Goal: Information Seeking & Learning: Learn about a topic

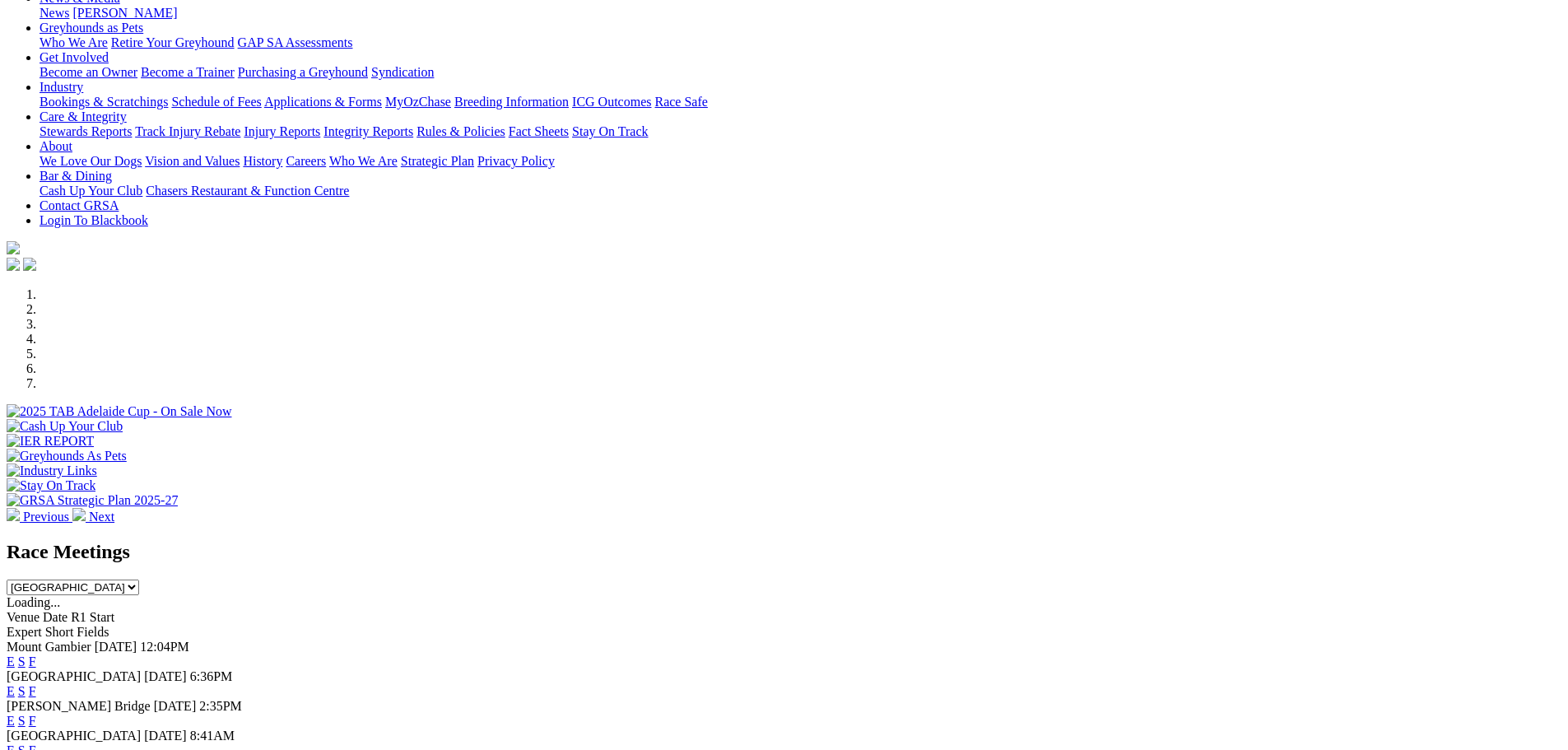
scroll to position [493, 0]
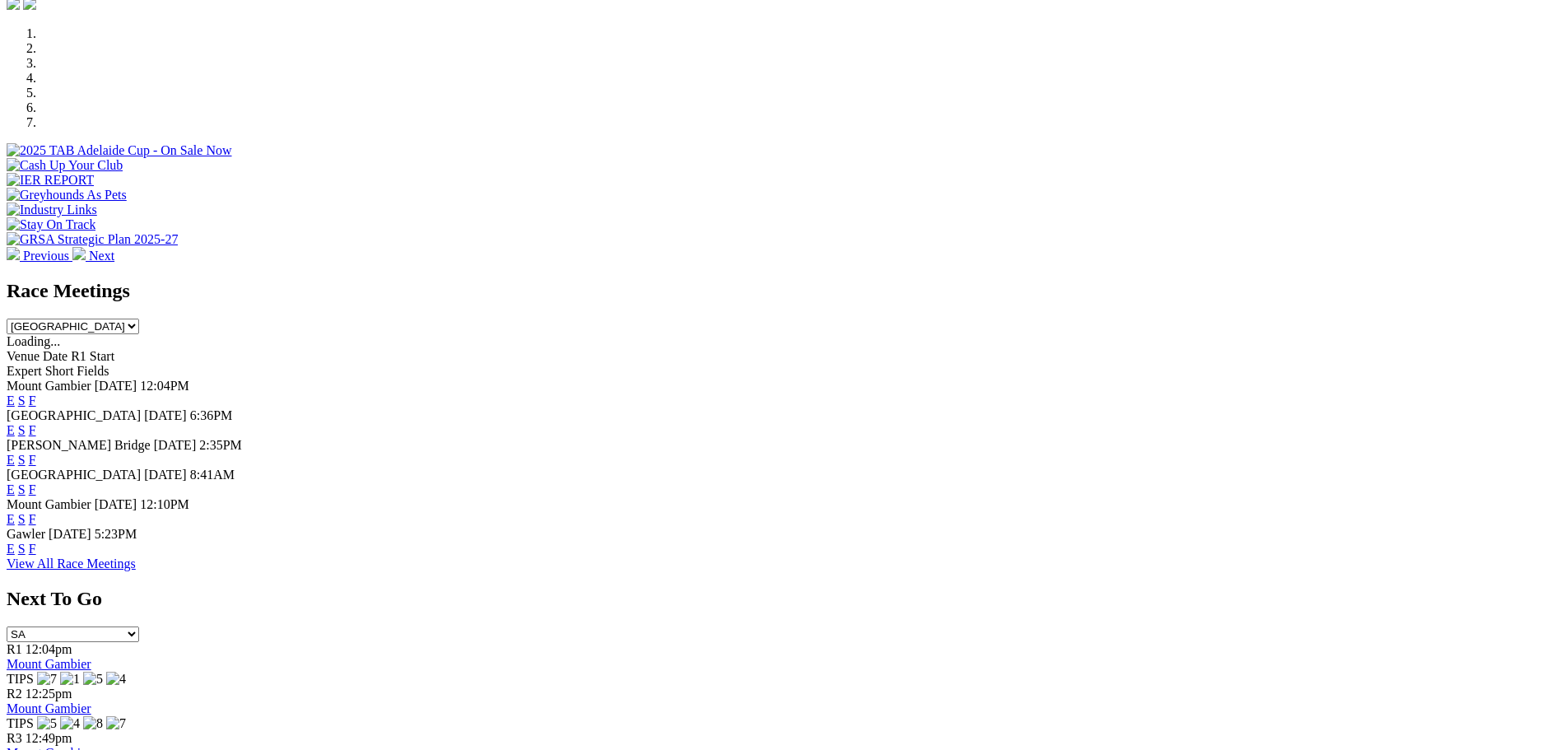
click at [15, 453] on link "E" at bounding box center [10, 459] width 8 height 14
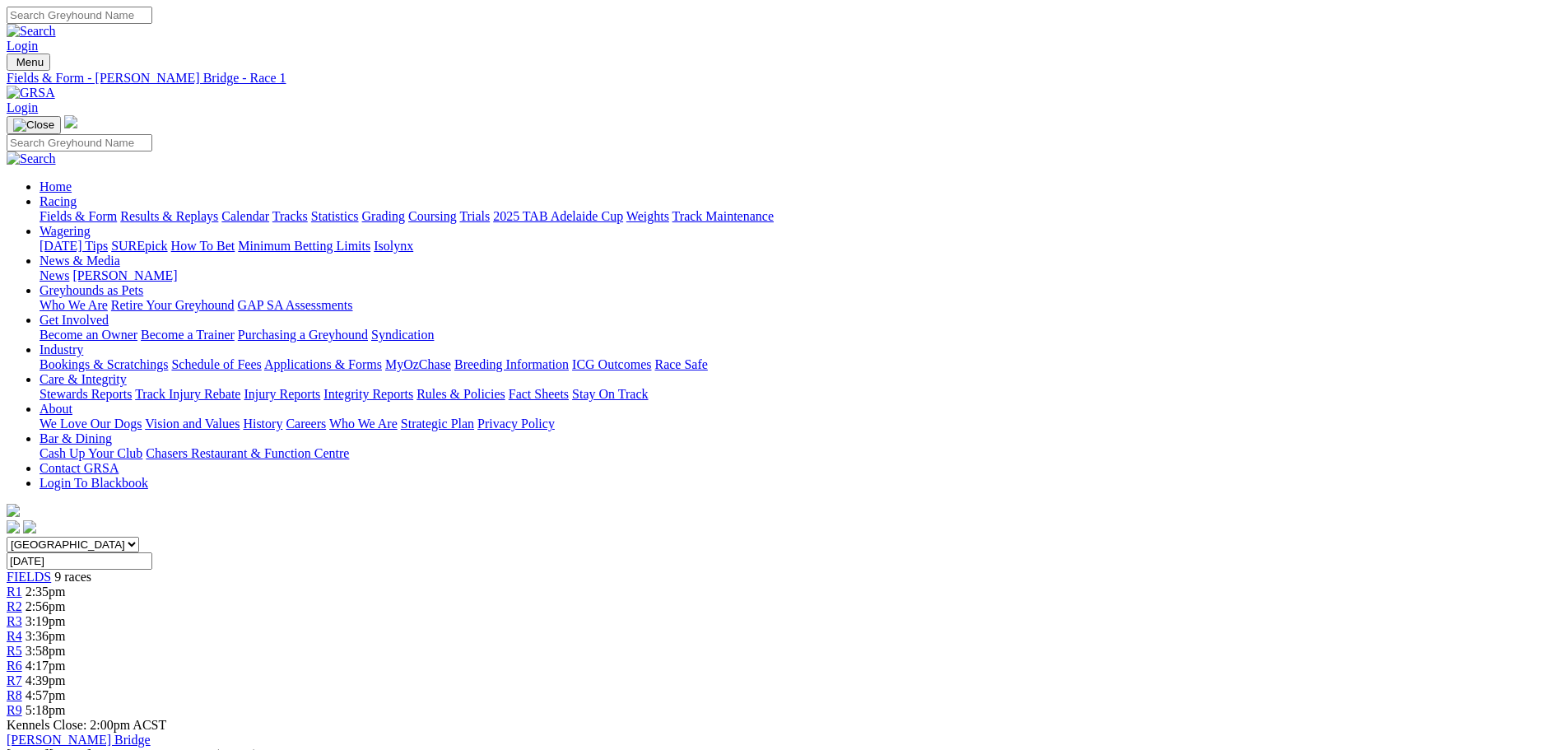
click at [22, 673] on link "R7" at bounding box center [14, 679] width 16 height 14
click at [66, 688] on span "4:57pm" at bounding box center [46, 694] width 40 height 14
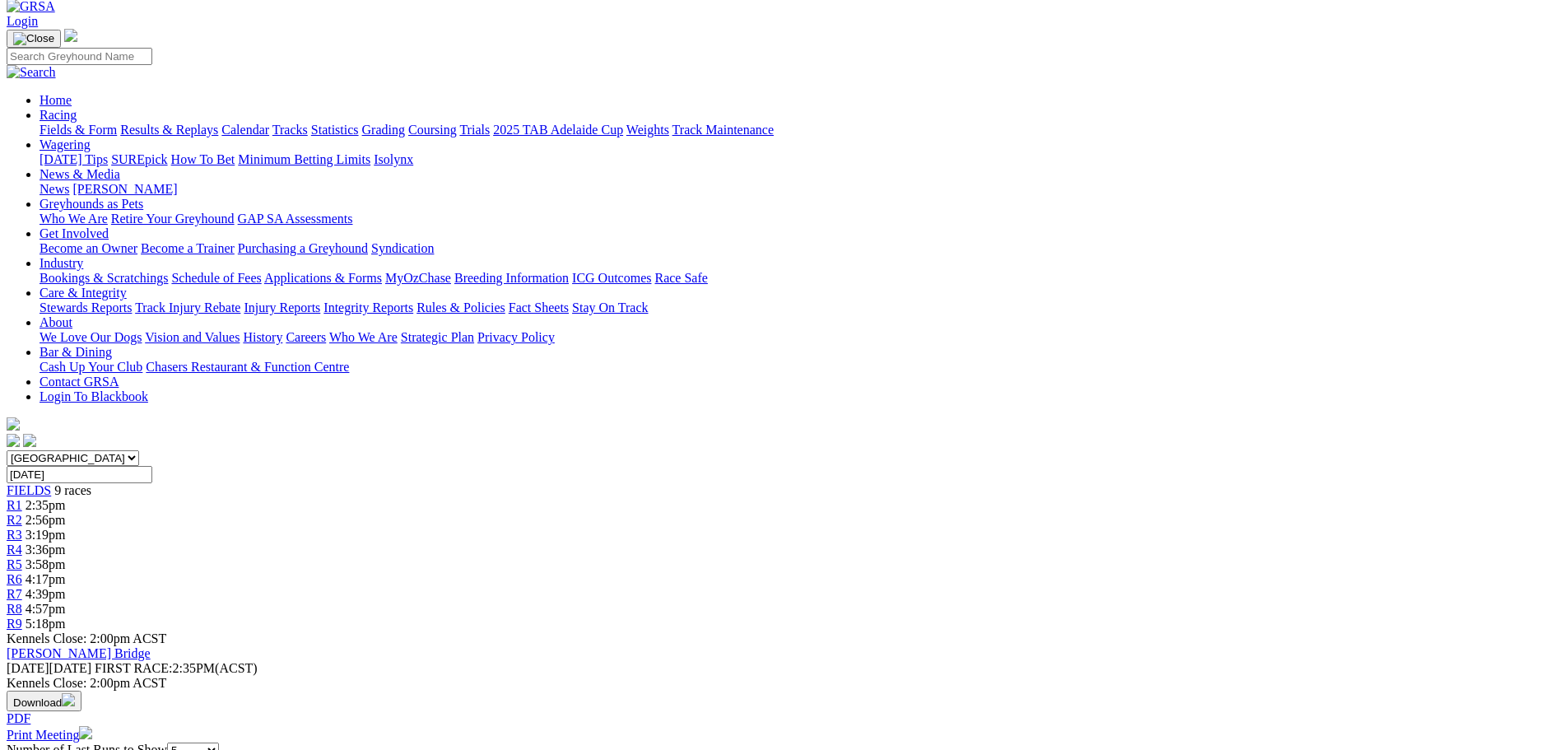
scroll to position [164, 0]
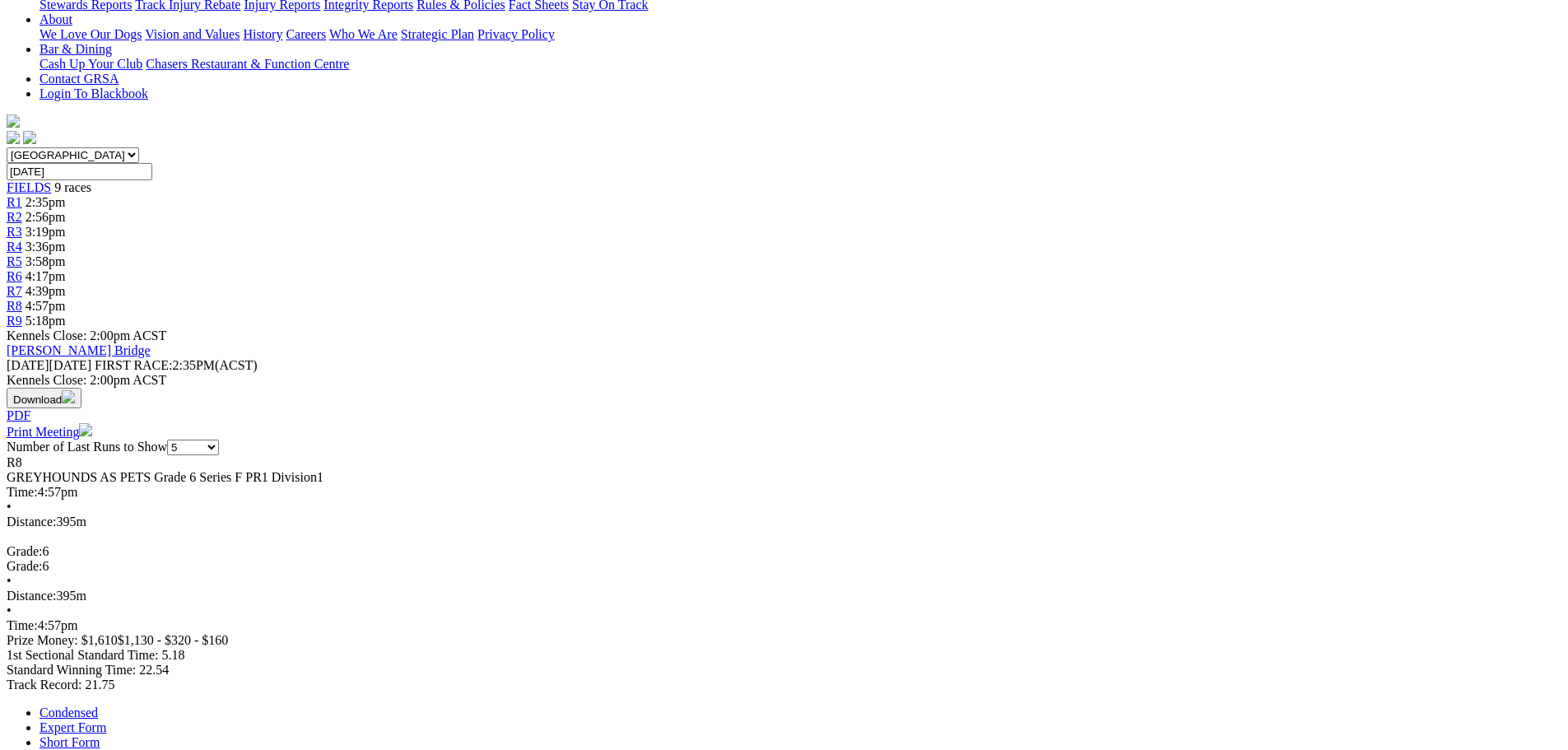
scroll to position [576, 0]
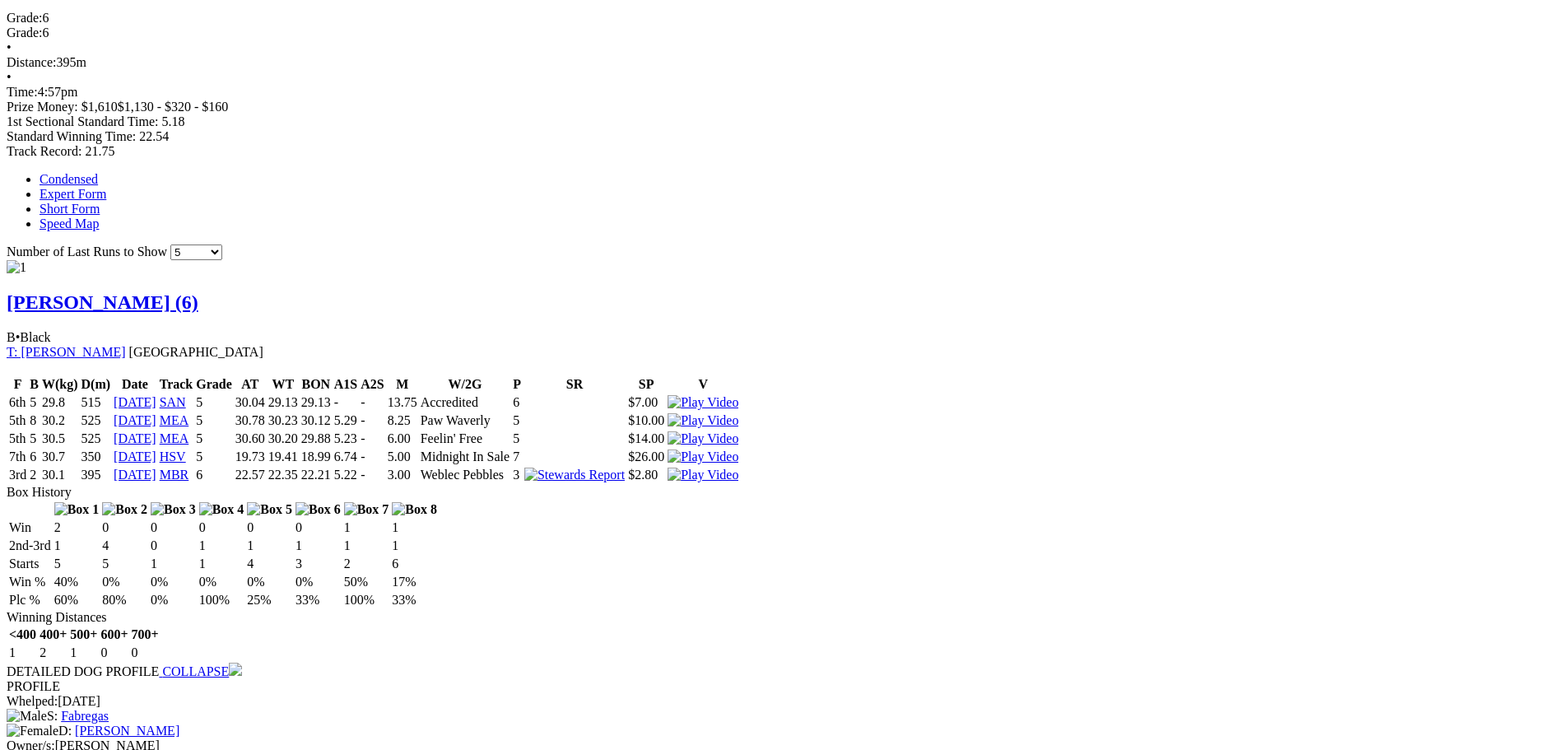
scroll to position [987, 0]
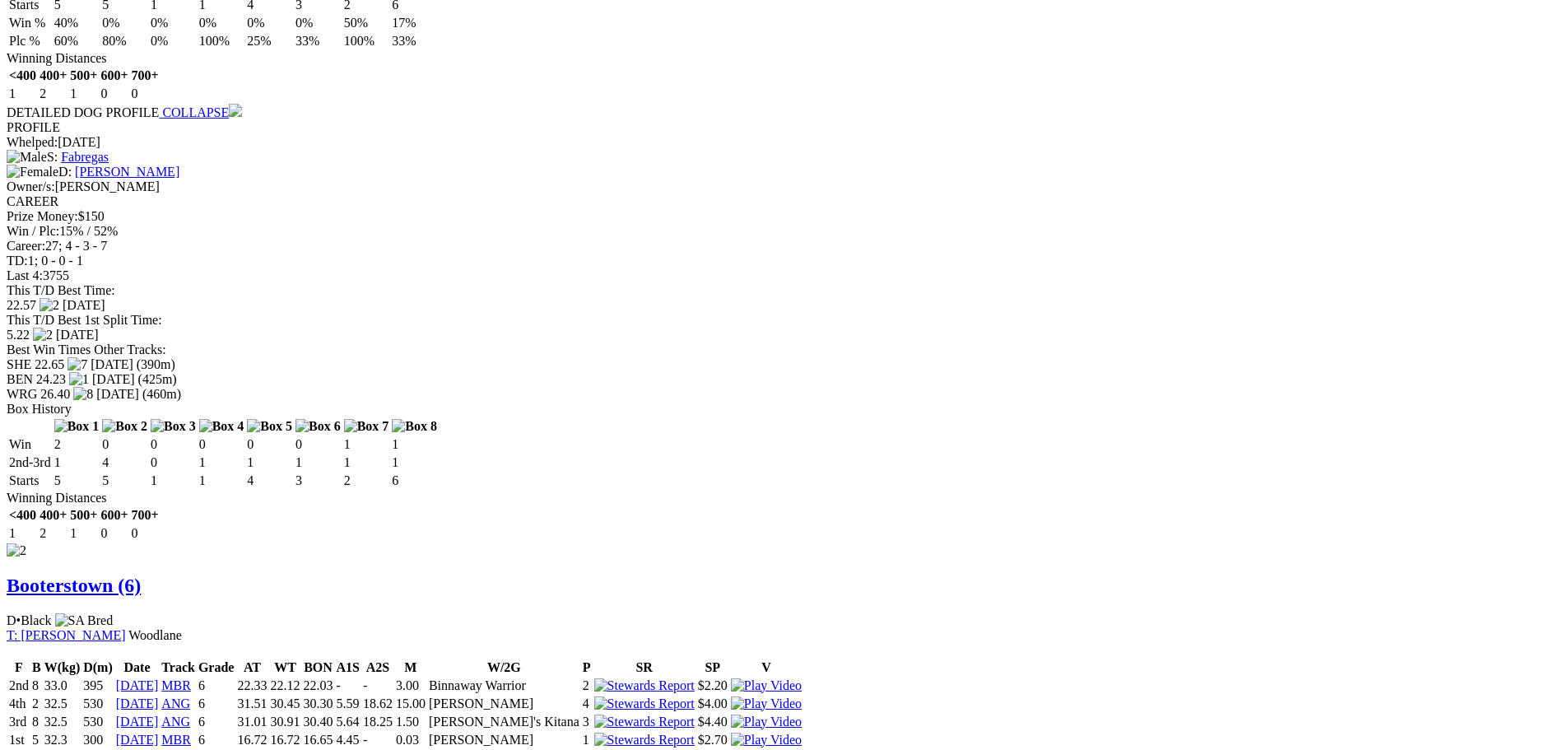
scroll to position [1317, 0]
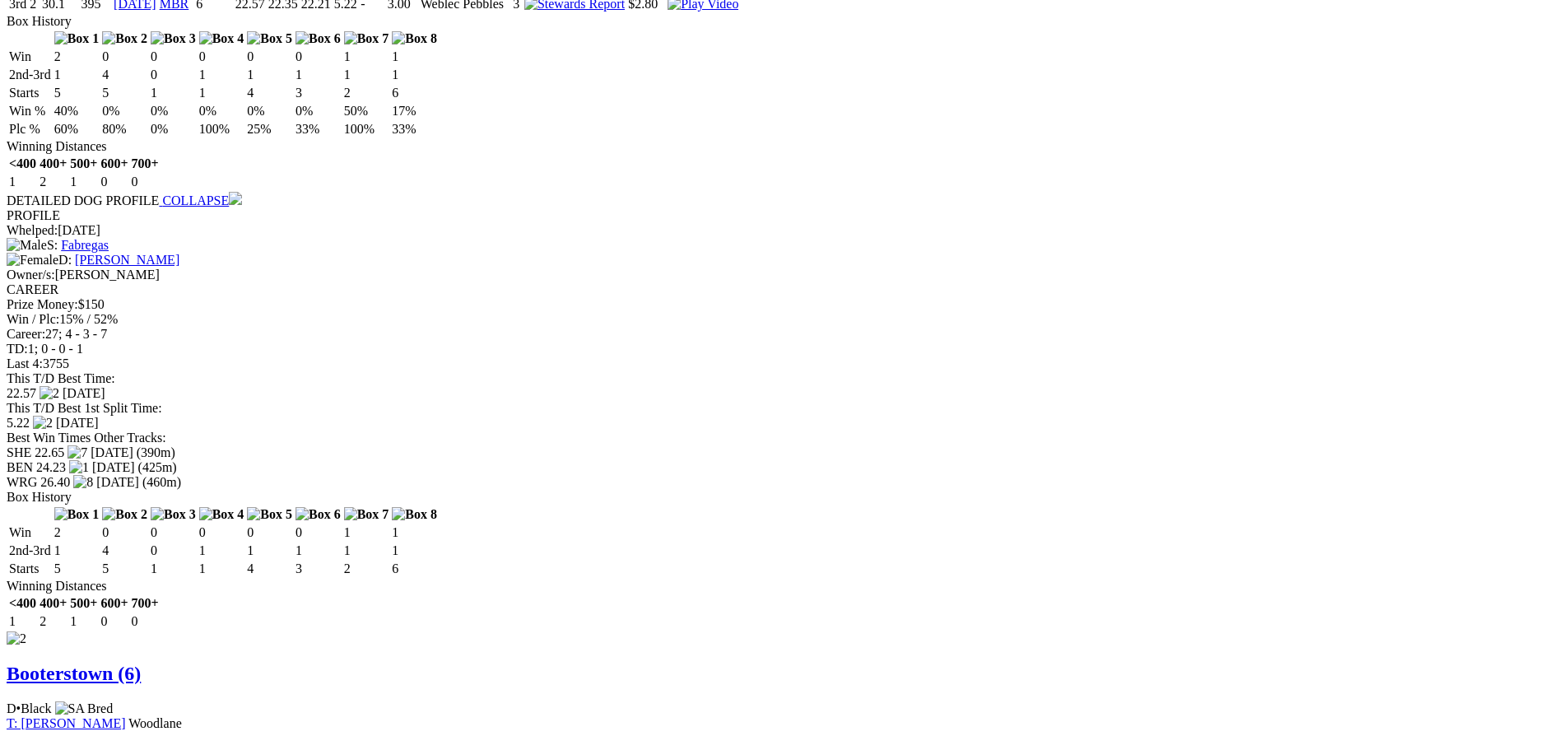
scroll to position [1481, 0]
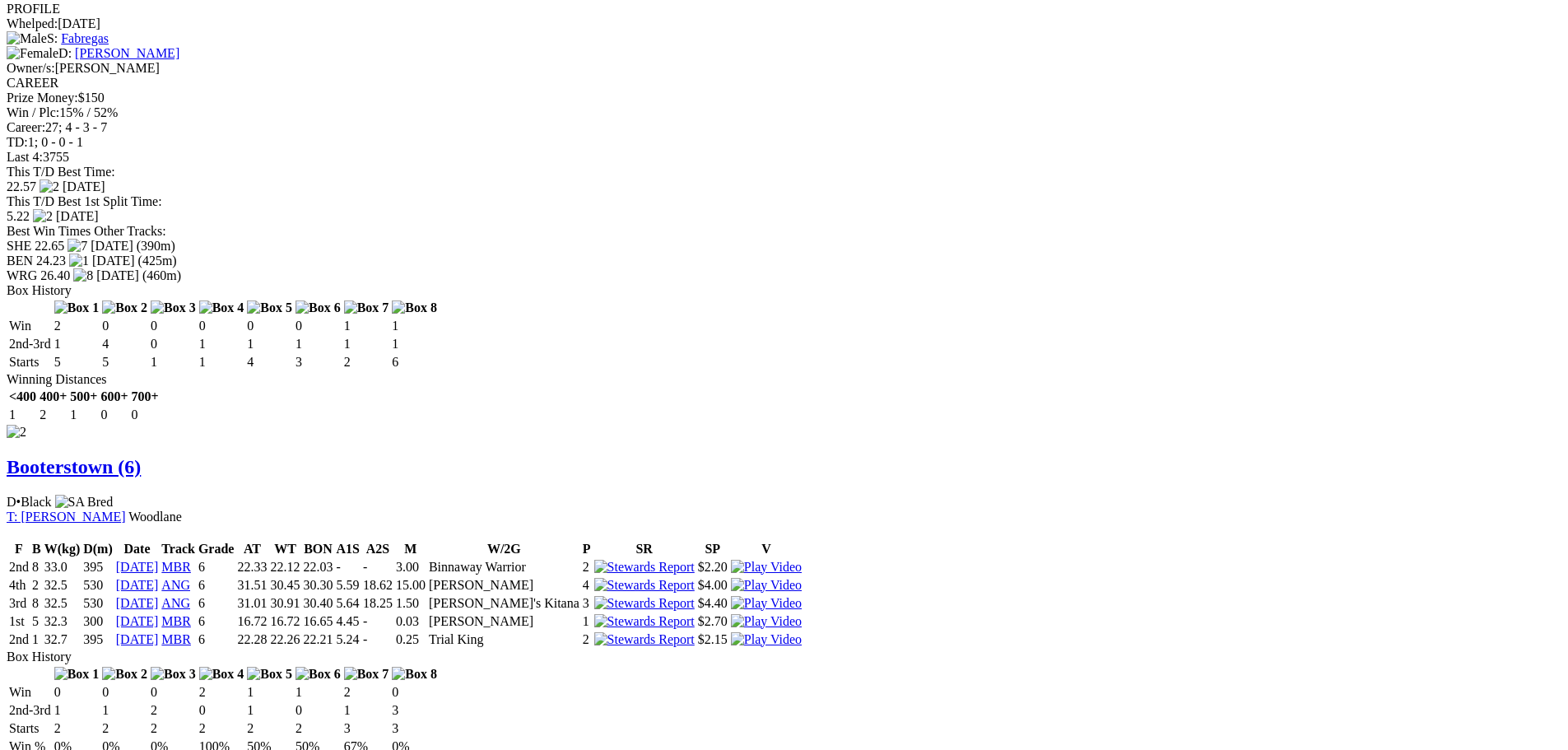
scroll to position [1728, 0]
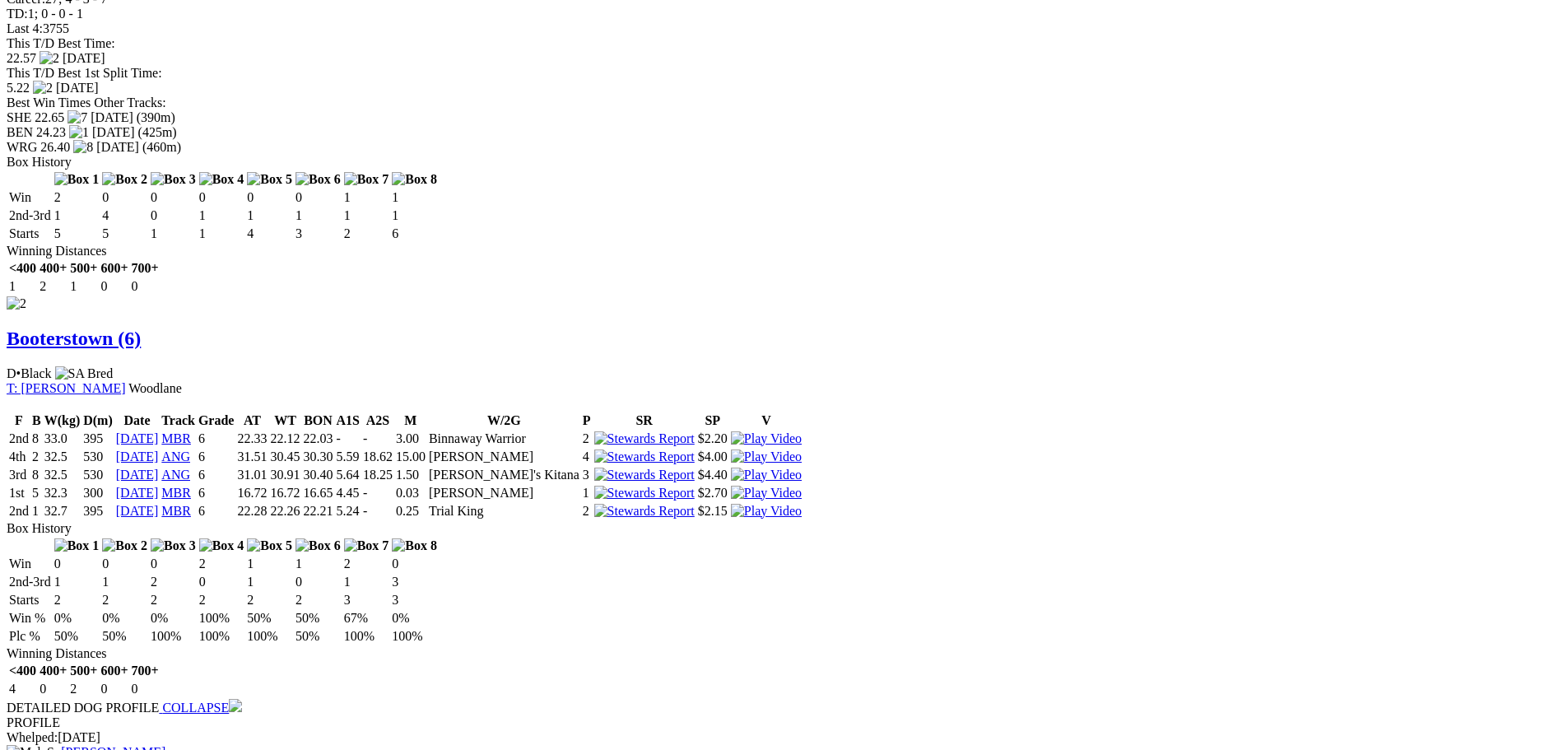
drag, startPoint x: 916, startPoint y: 196, endPoint x: 908, endPoint y: 203, distance: 10.6
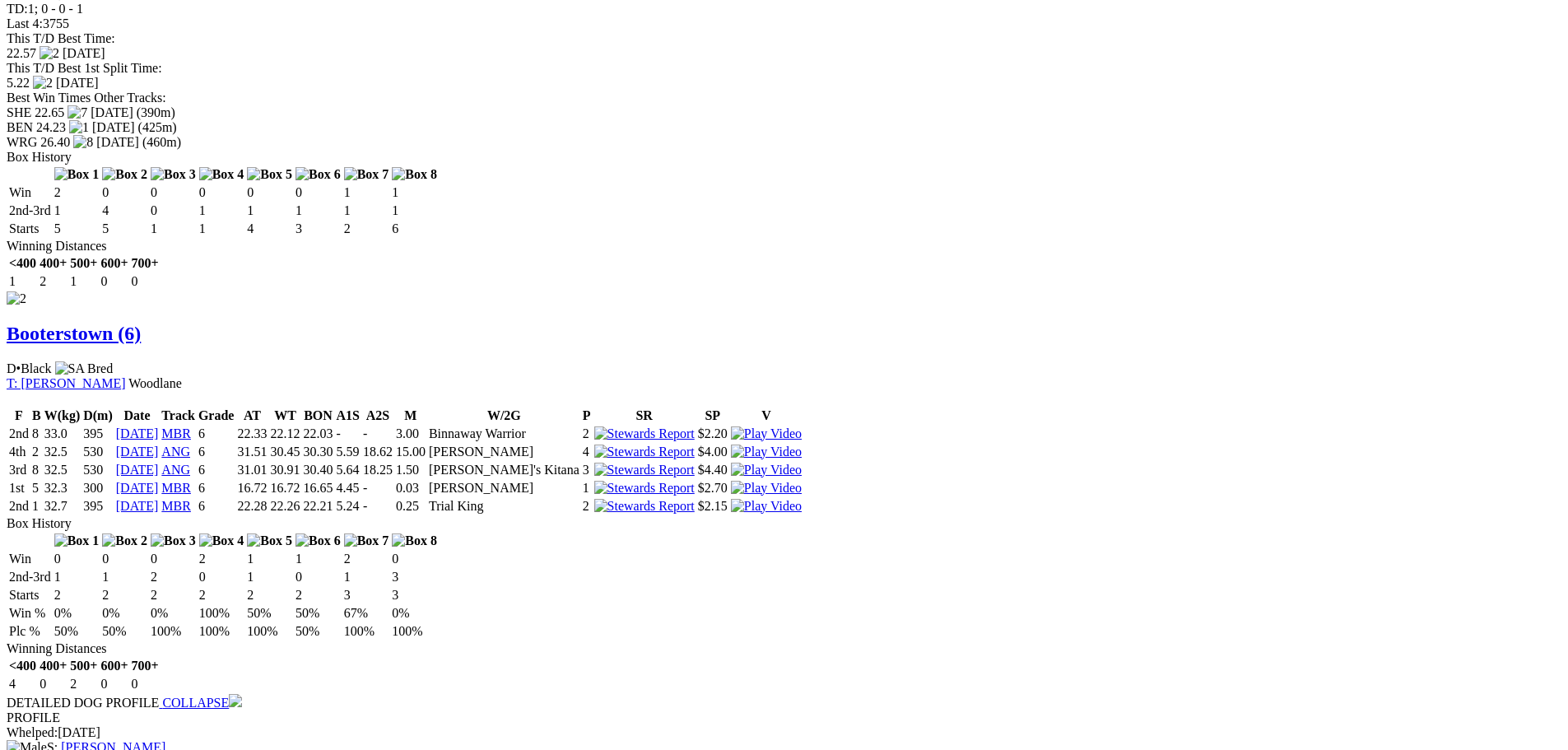
scroll to position [2057, 0]
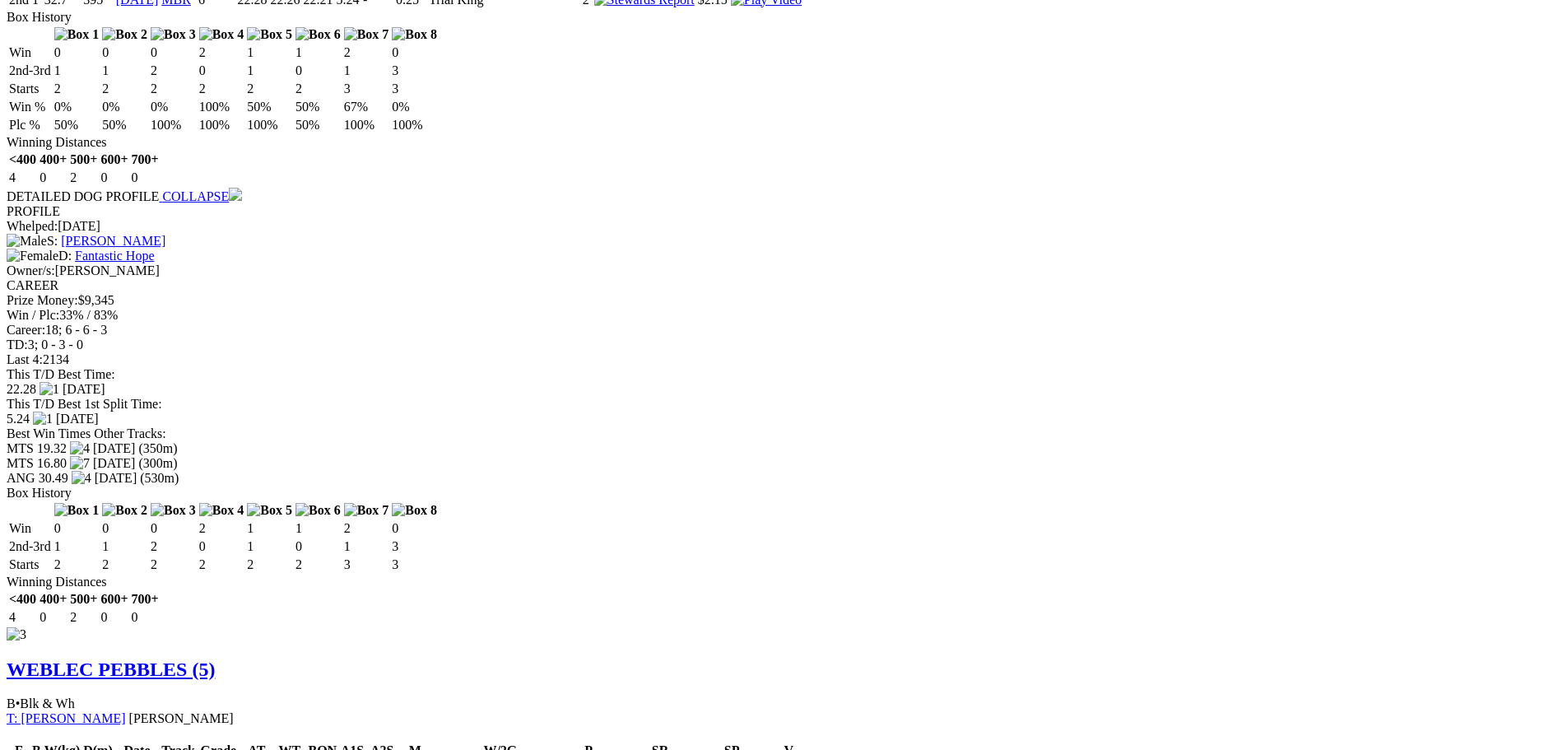
scroll to position [2387, 0]
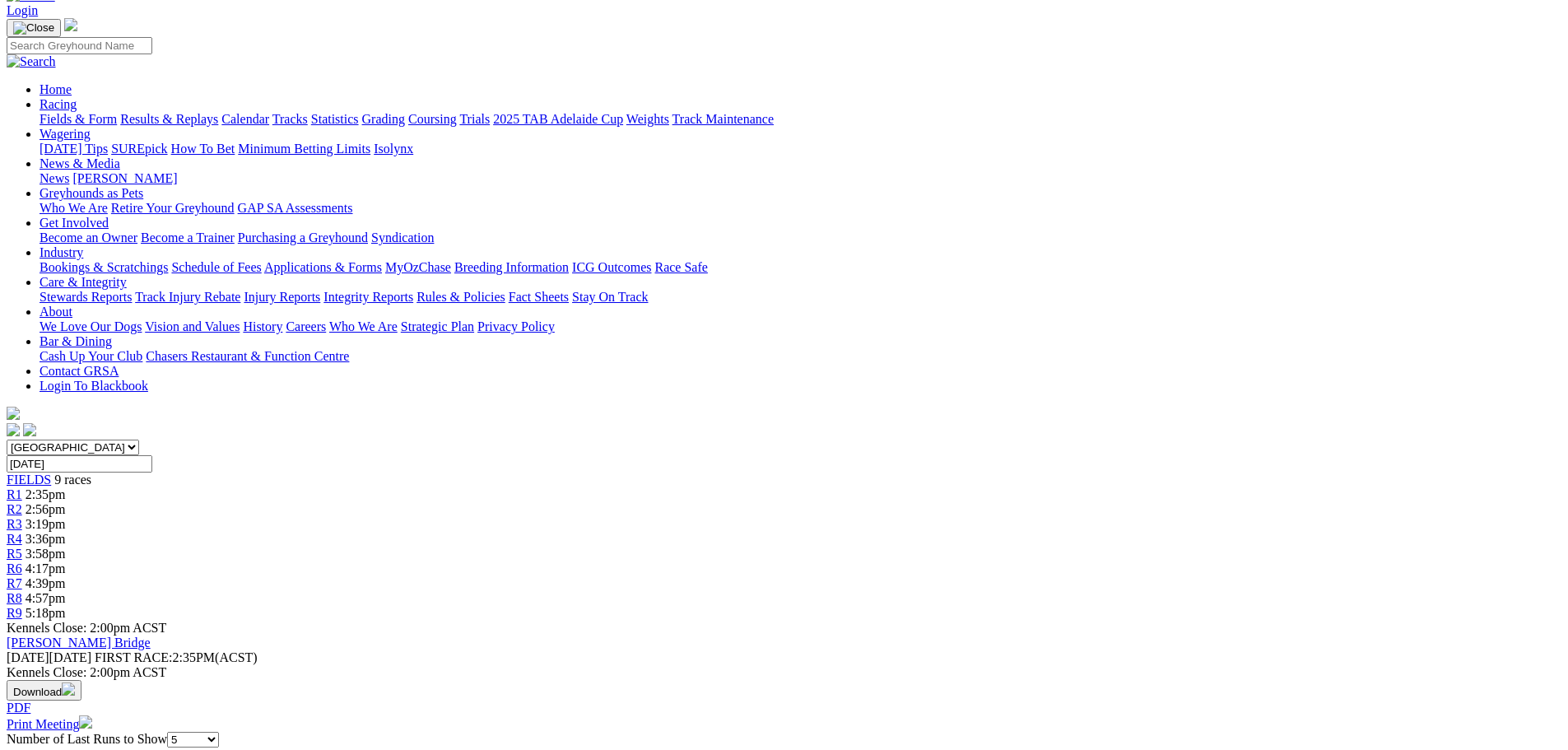
scroll to position [0, 0]
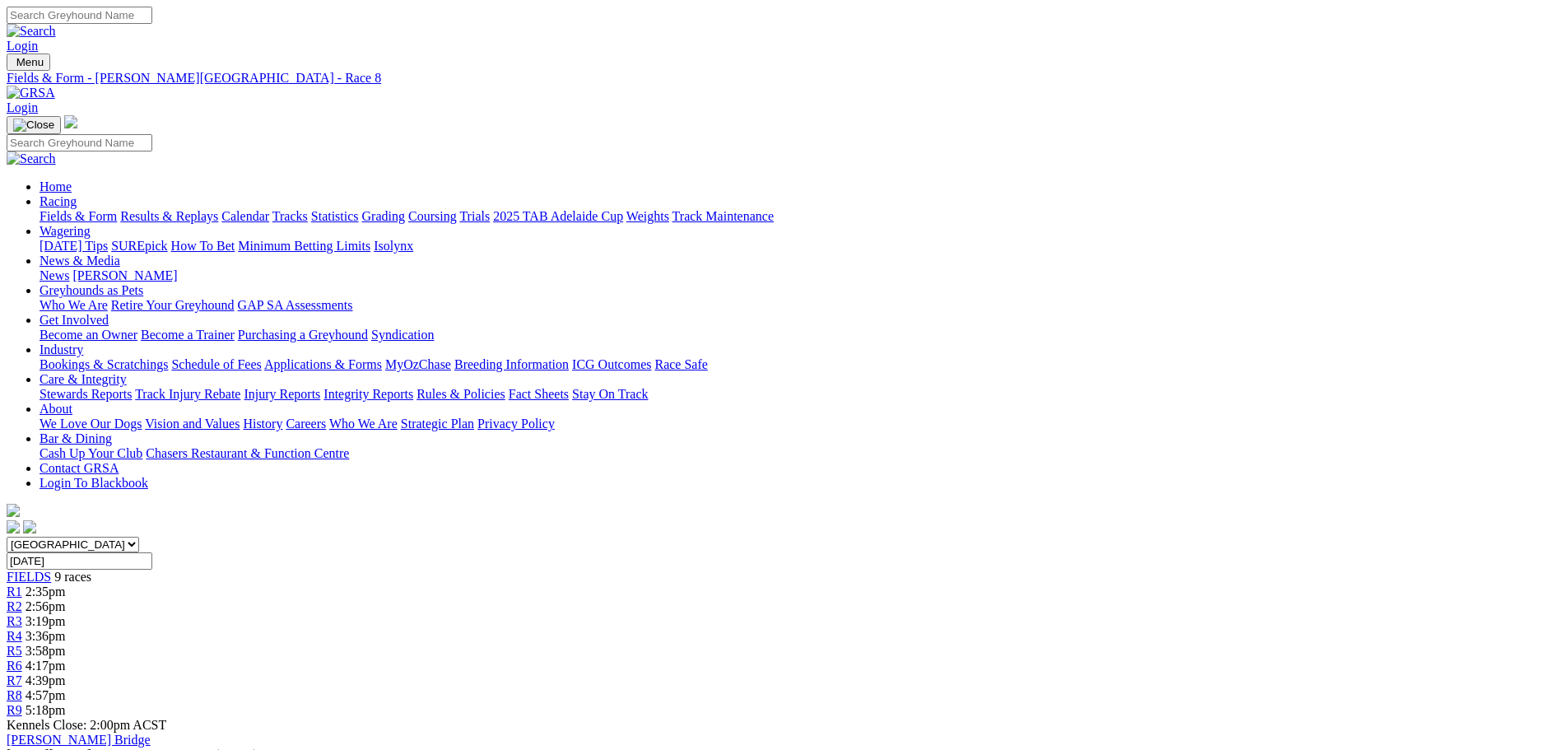
click at [22, 702] on span "R9" at bounding box center [14, 709] width 16 height 14
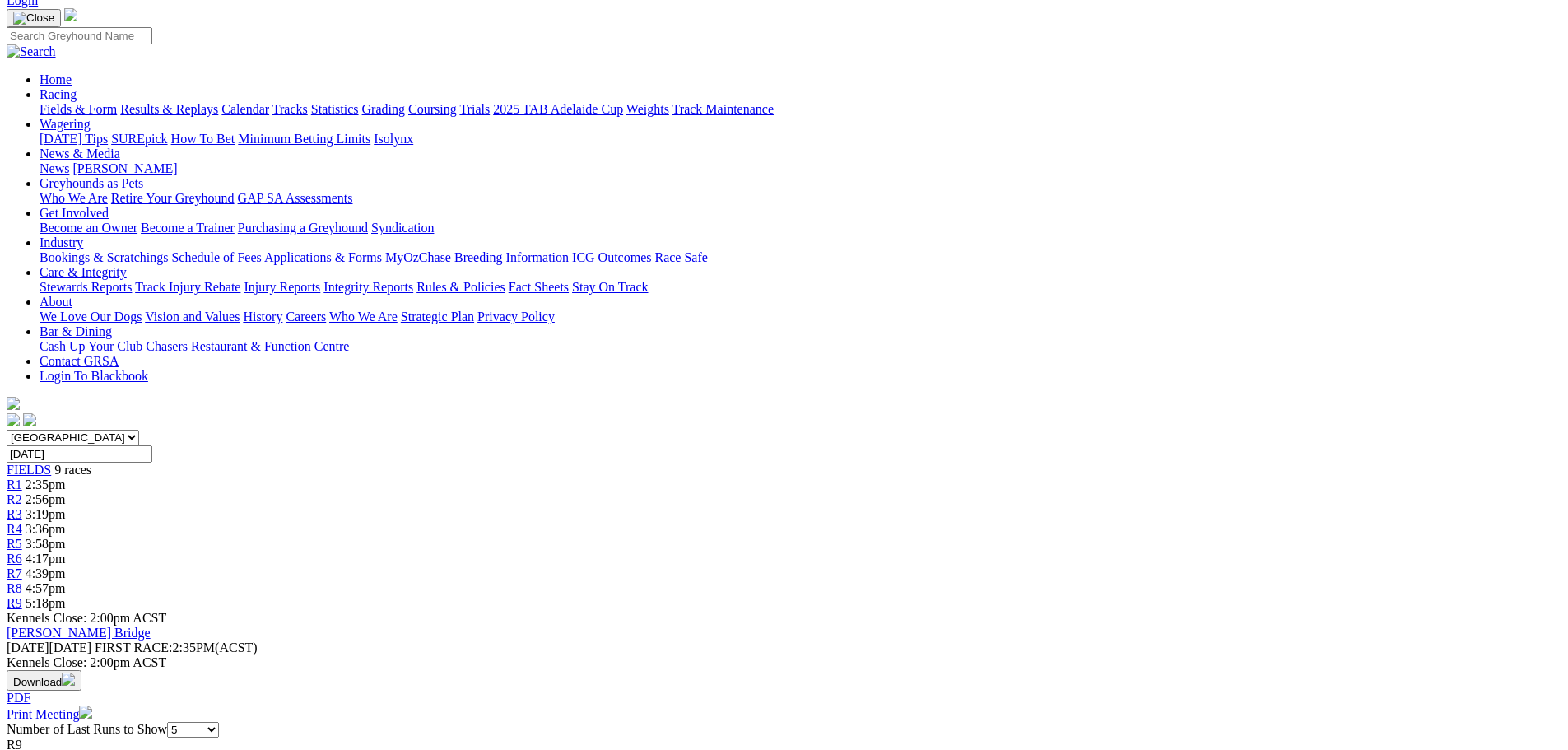
scroll to position [329, 0]
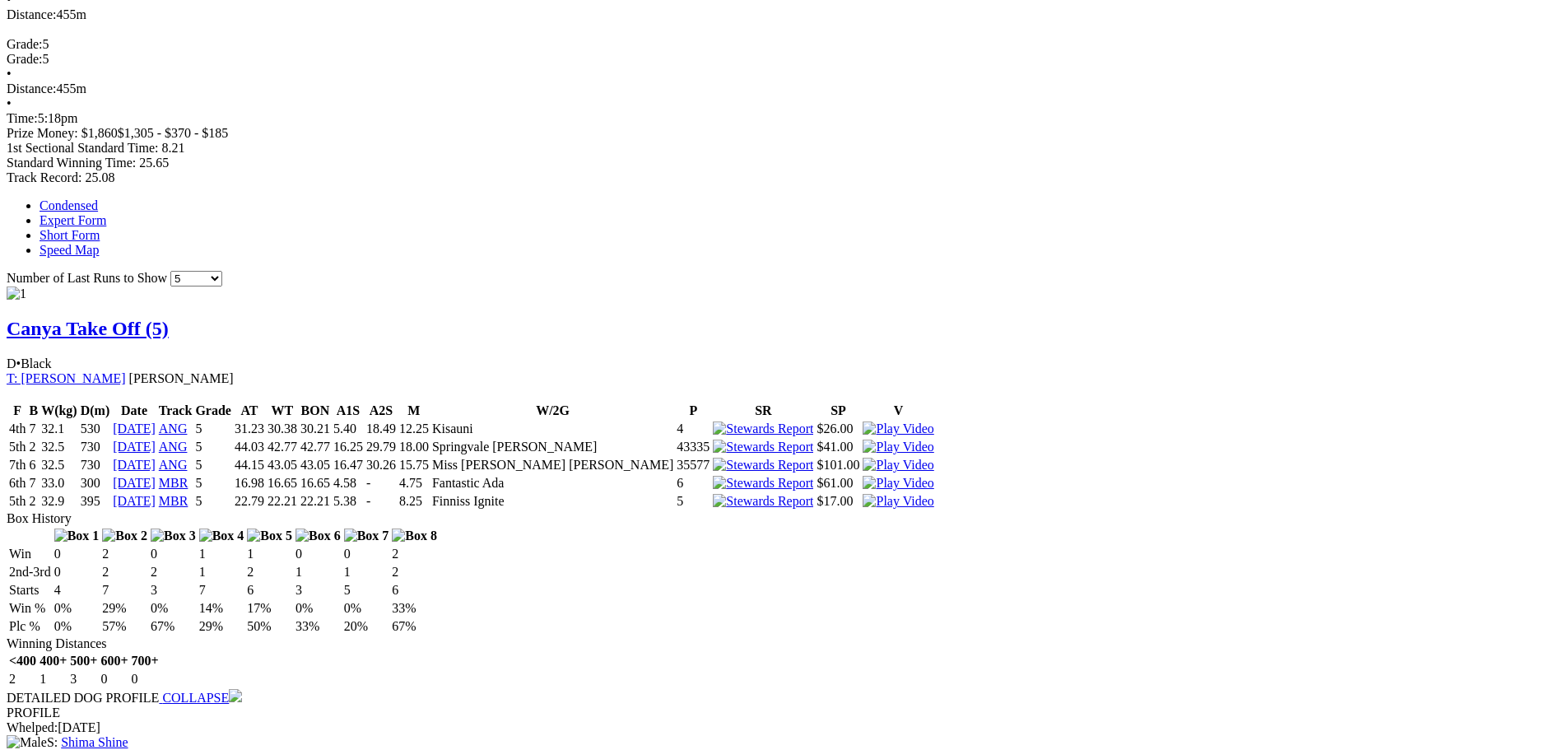
scroll to position [905, 0]
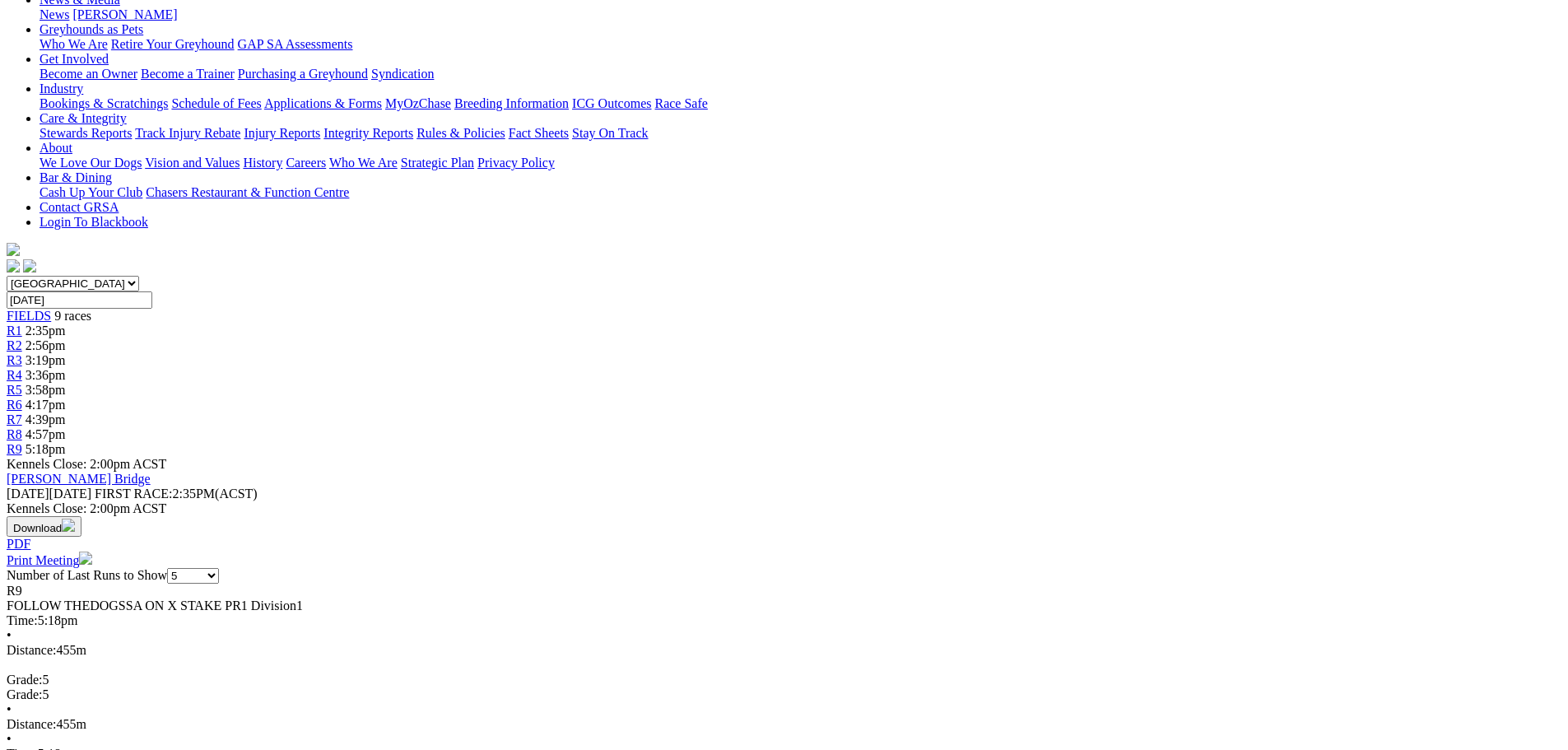
scroll to position [0, 0]
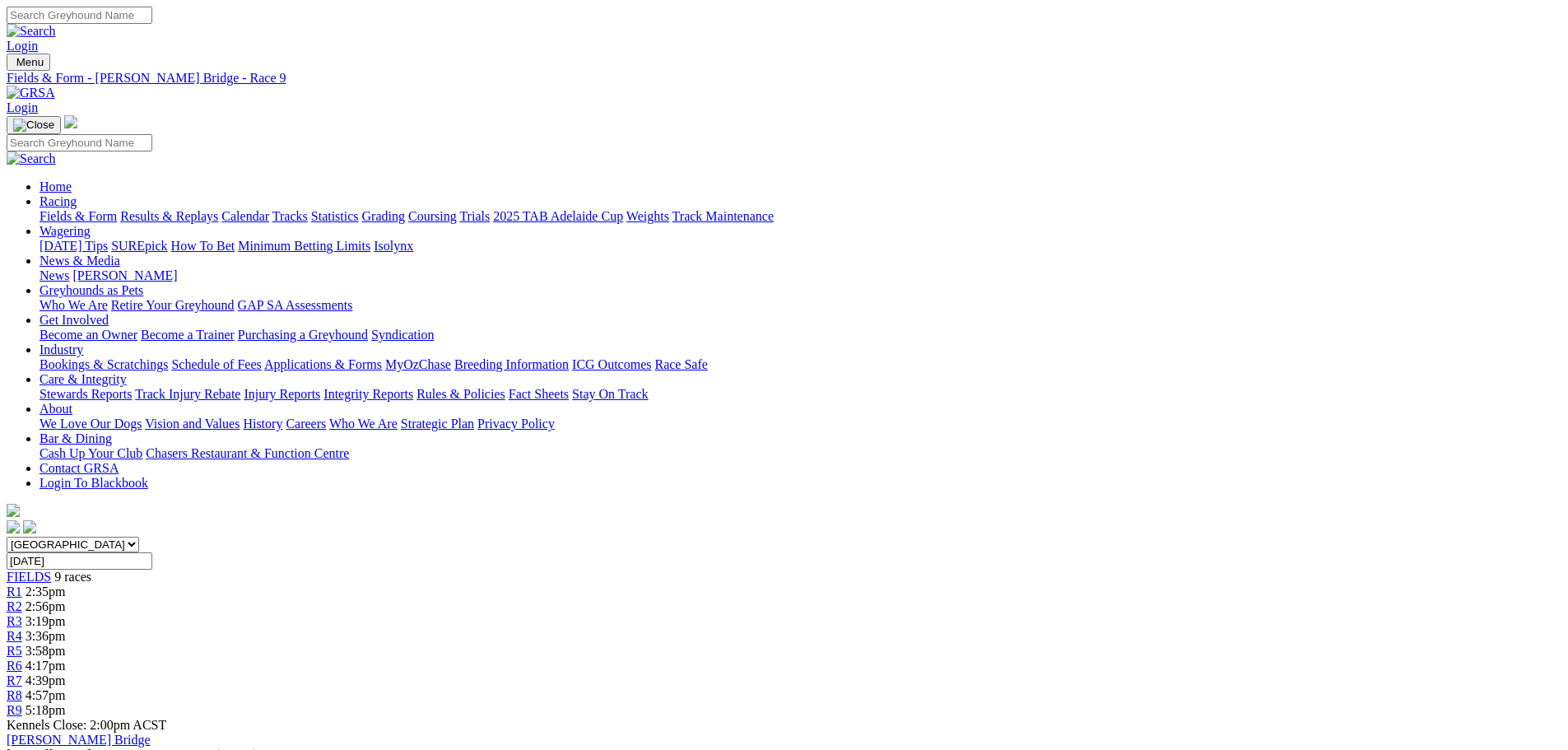
click at [332, 569] on div "FIELDS 9 races" at bounding box center [783, 577] width 1554 height 15
click at [116, 209] on link "Fields & Form" at bounding box center [78, 215] width 77 height 14
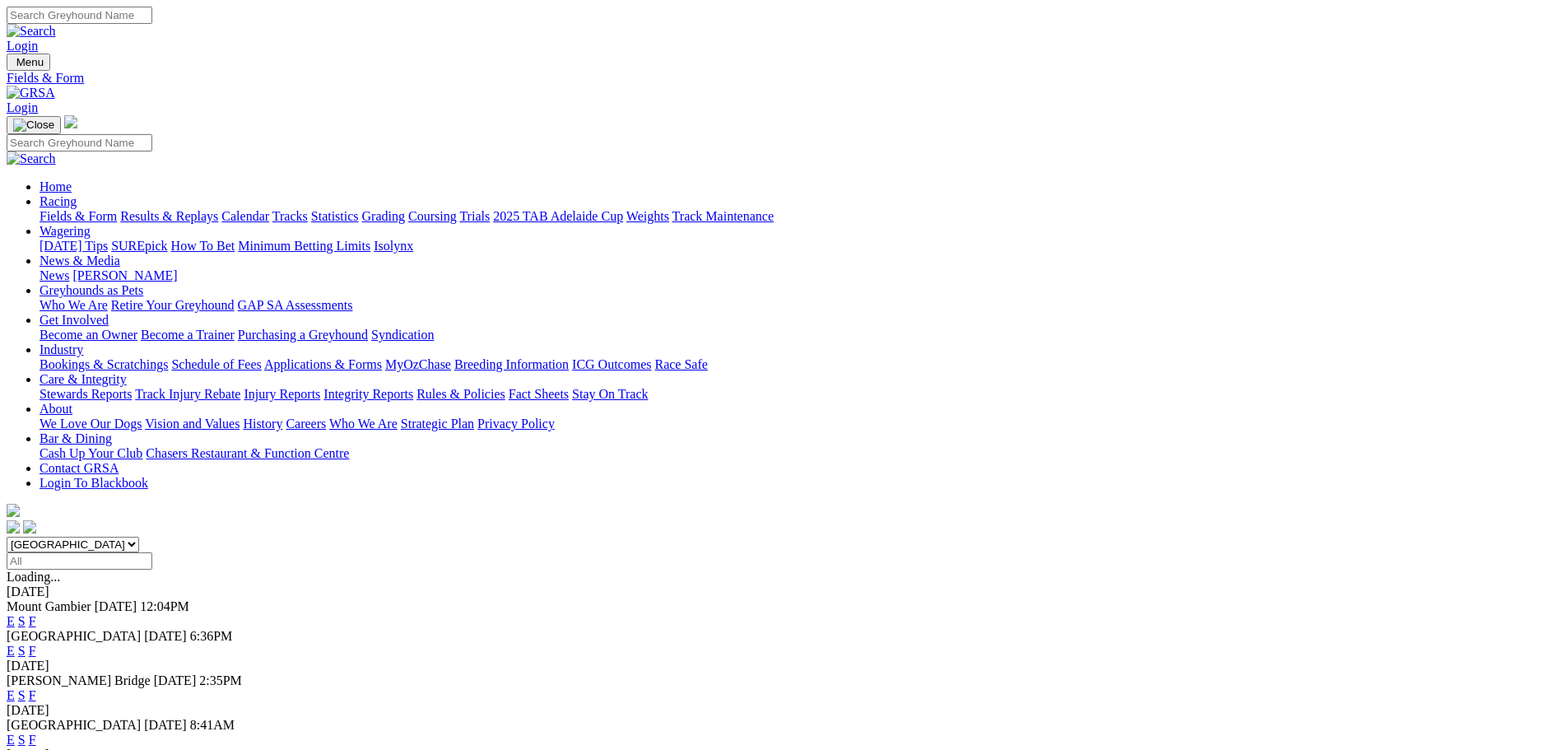
scroll to position [247, 0]
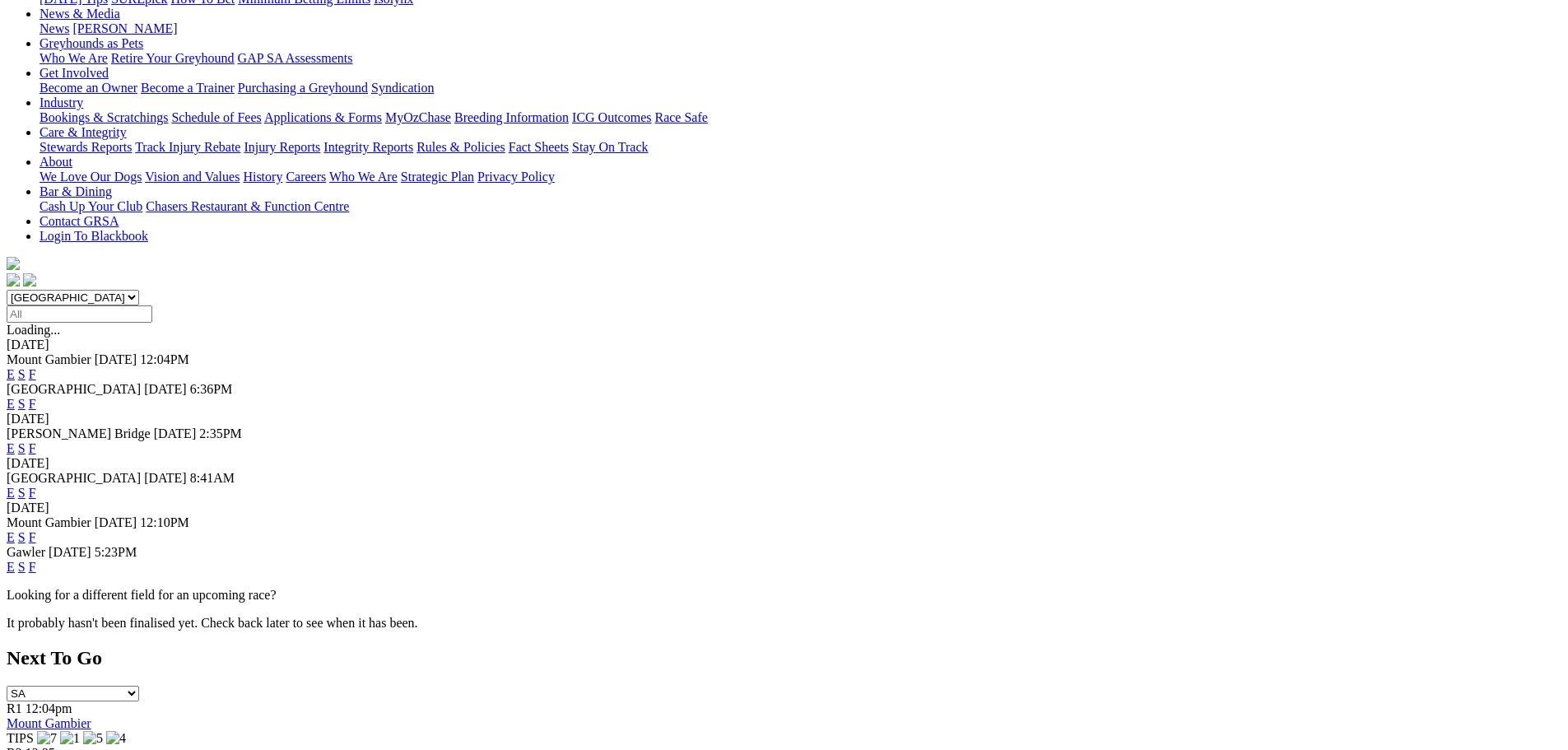
click at [36, 441] on link "F" at bounding box center [32, 447] width 7 height 14
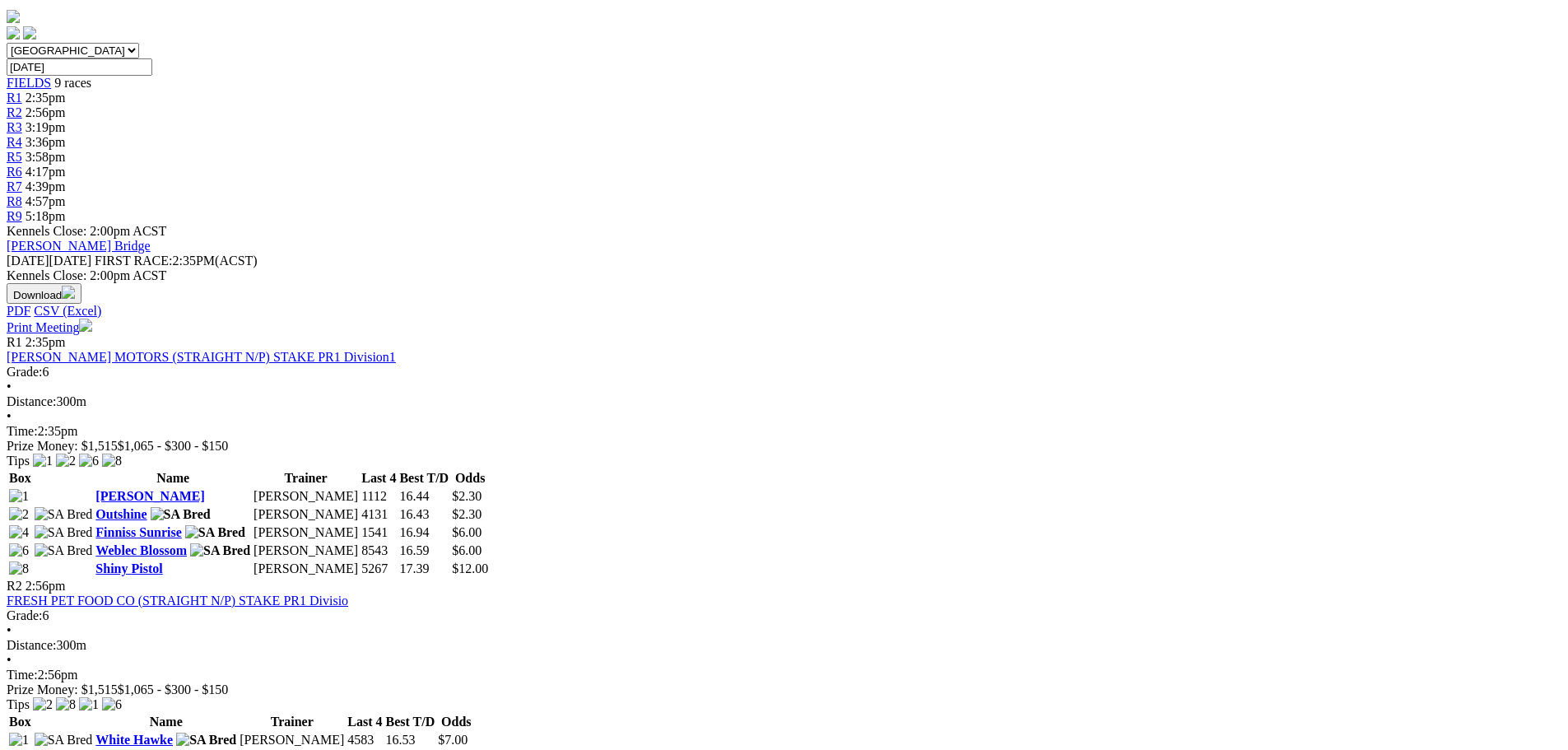
scroll to position [164, 0]
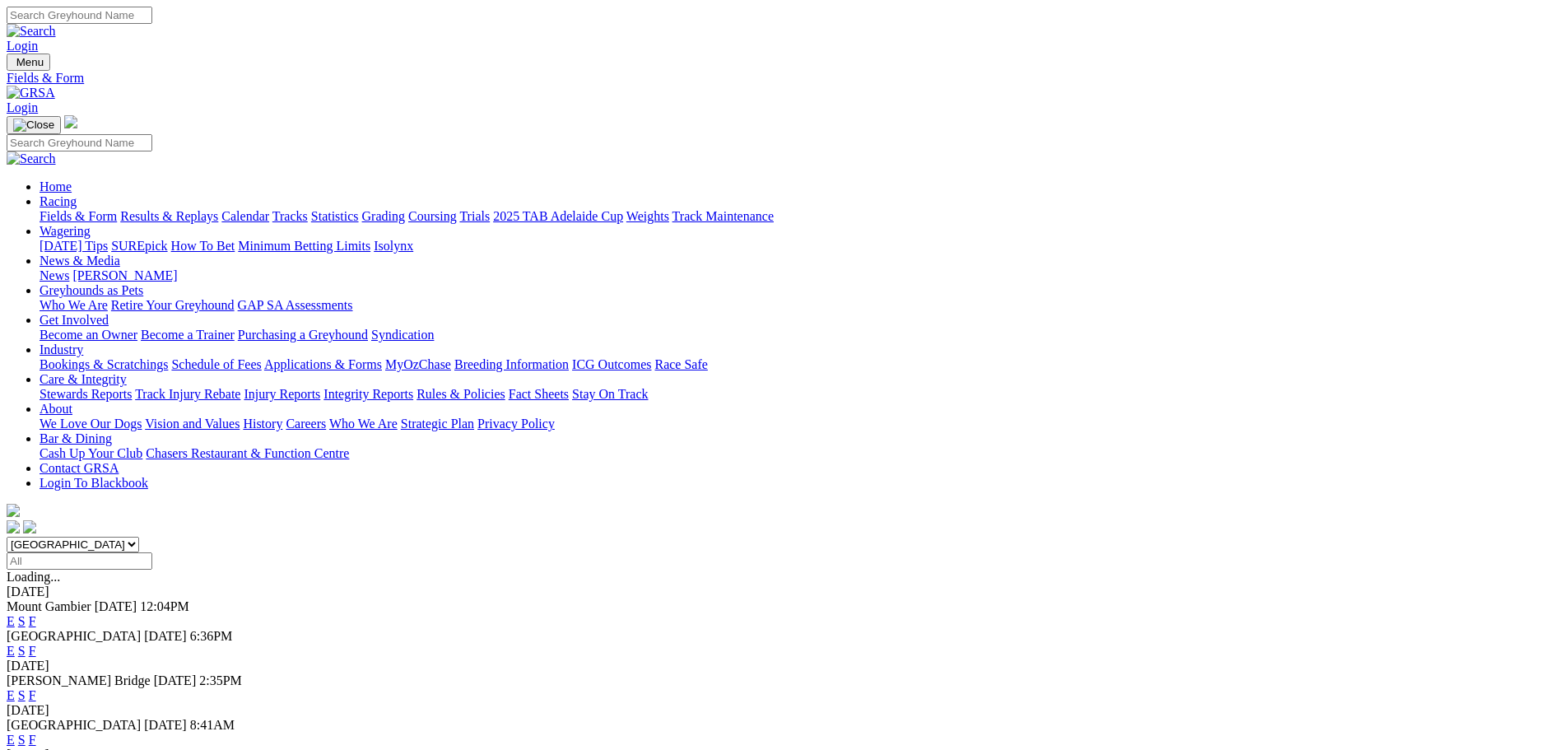
click at [15, 688] on link "E" at bounding box center [10, 694] width 8 height 14
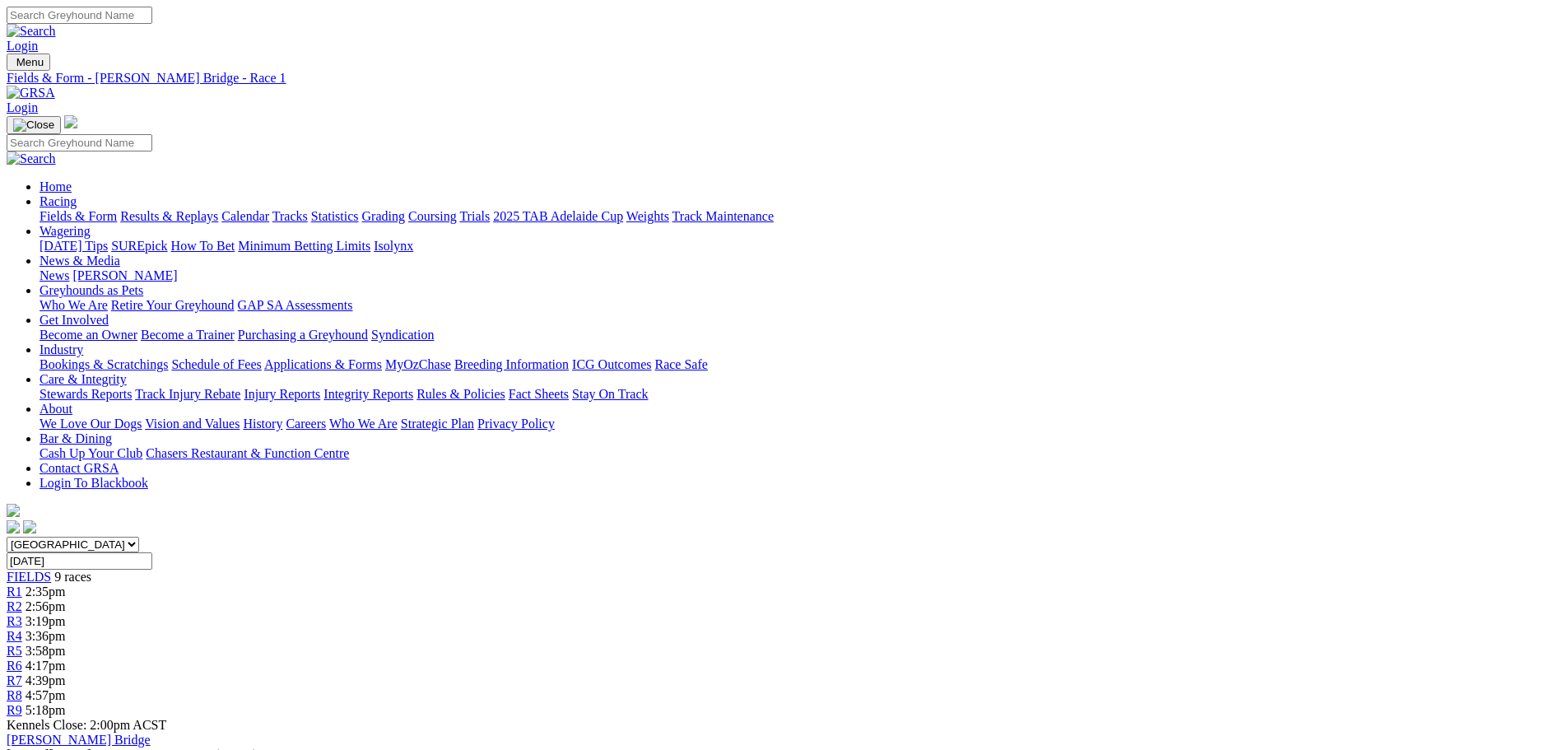
click at [66, 599] on span "2:56pm" at bounding box center [46, 605] width 40 height 14
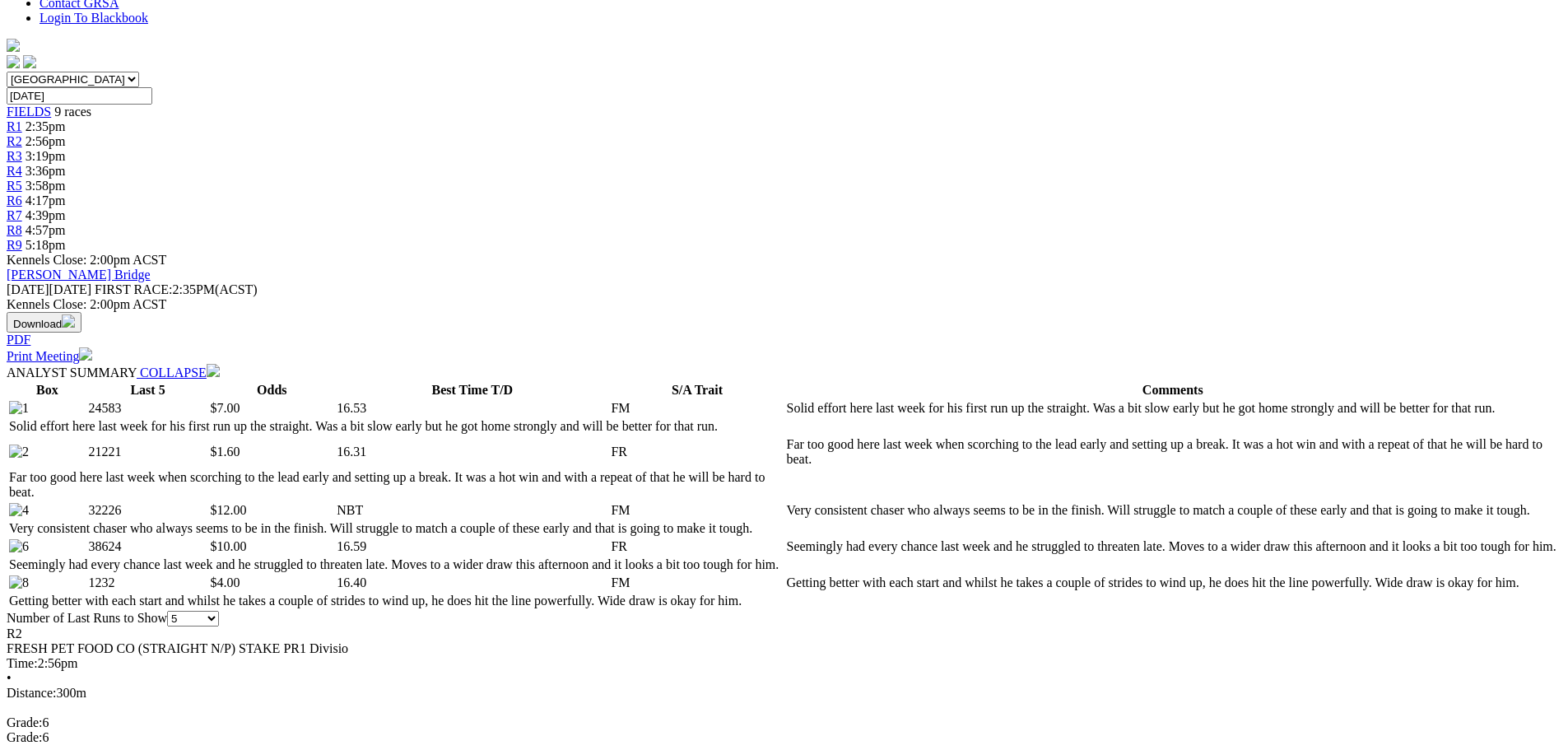
scroll to position [493, 0]
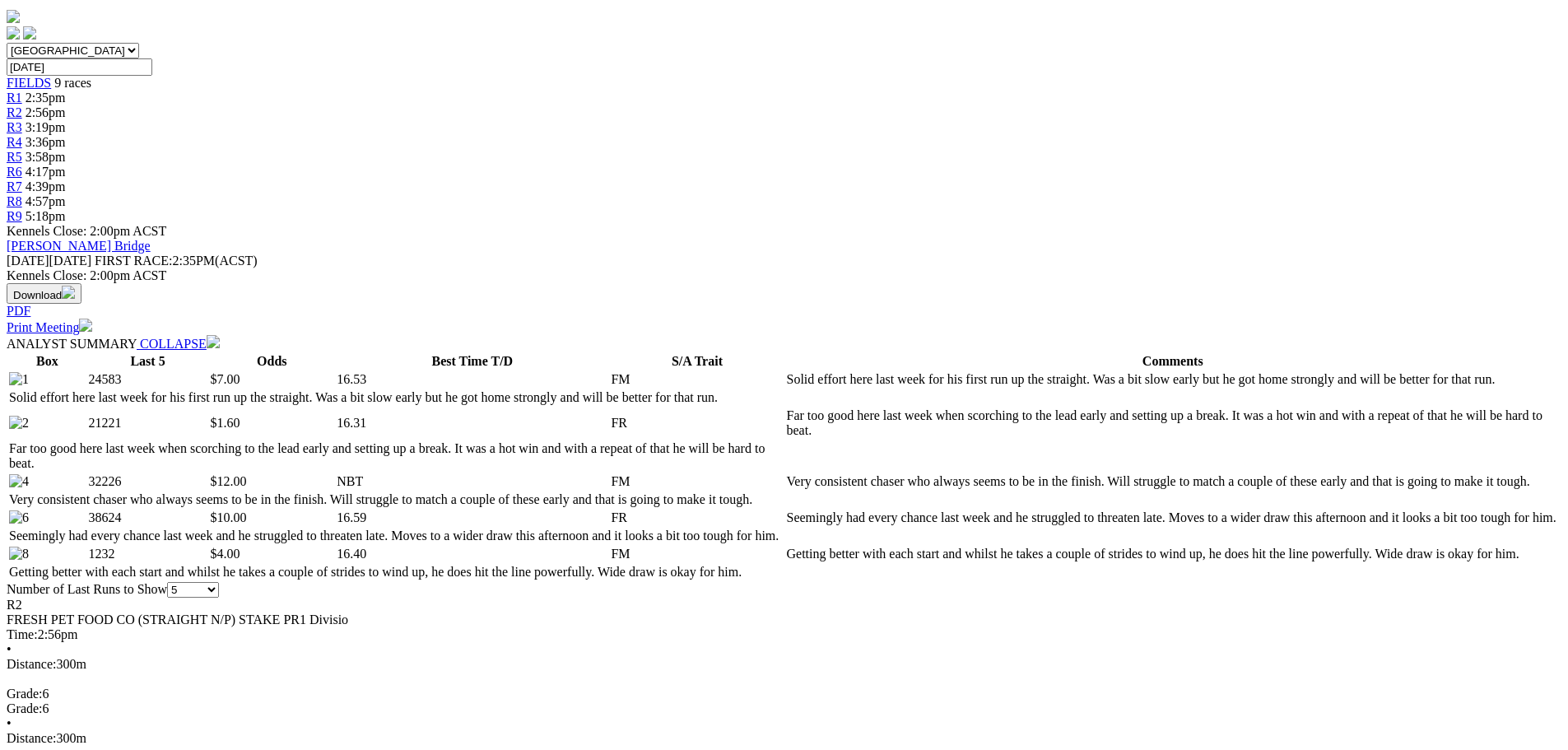
drag, startPoint x: 871, startPoint y: 240, endPoint x: 850, endPoint y: 239, distance: 21.0
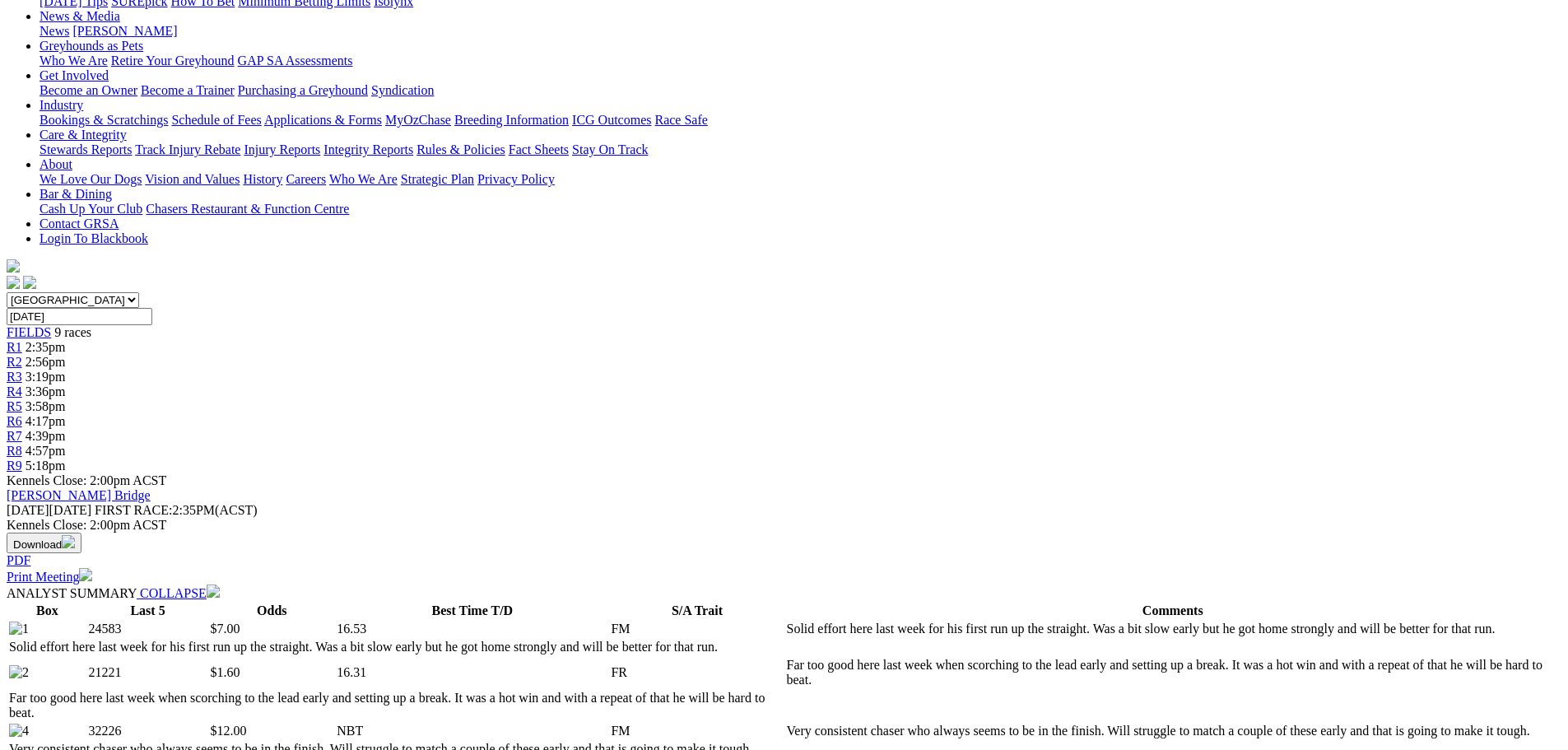
scroll to position [83, 0]
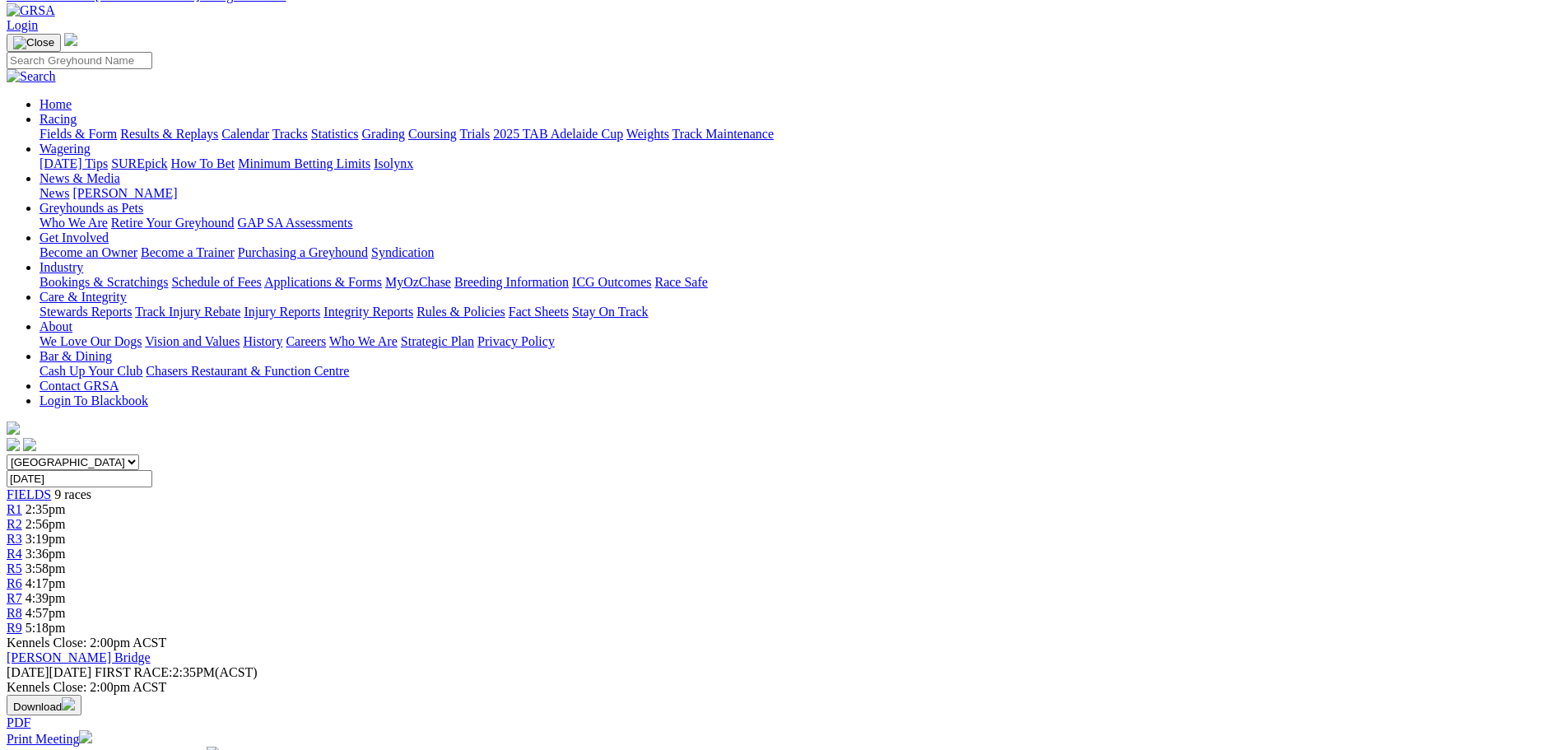
click at [66, 532] on span "3:19pm" at bounding box center [46, 538] width 40 height 14
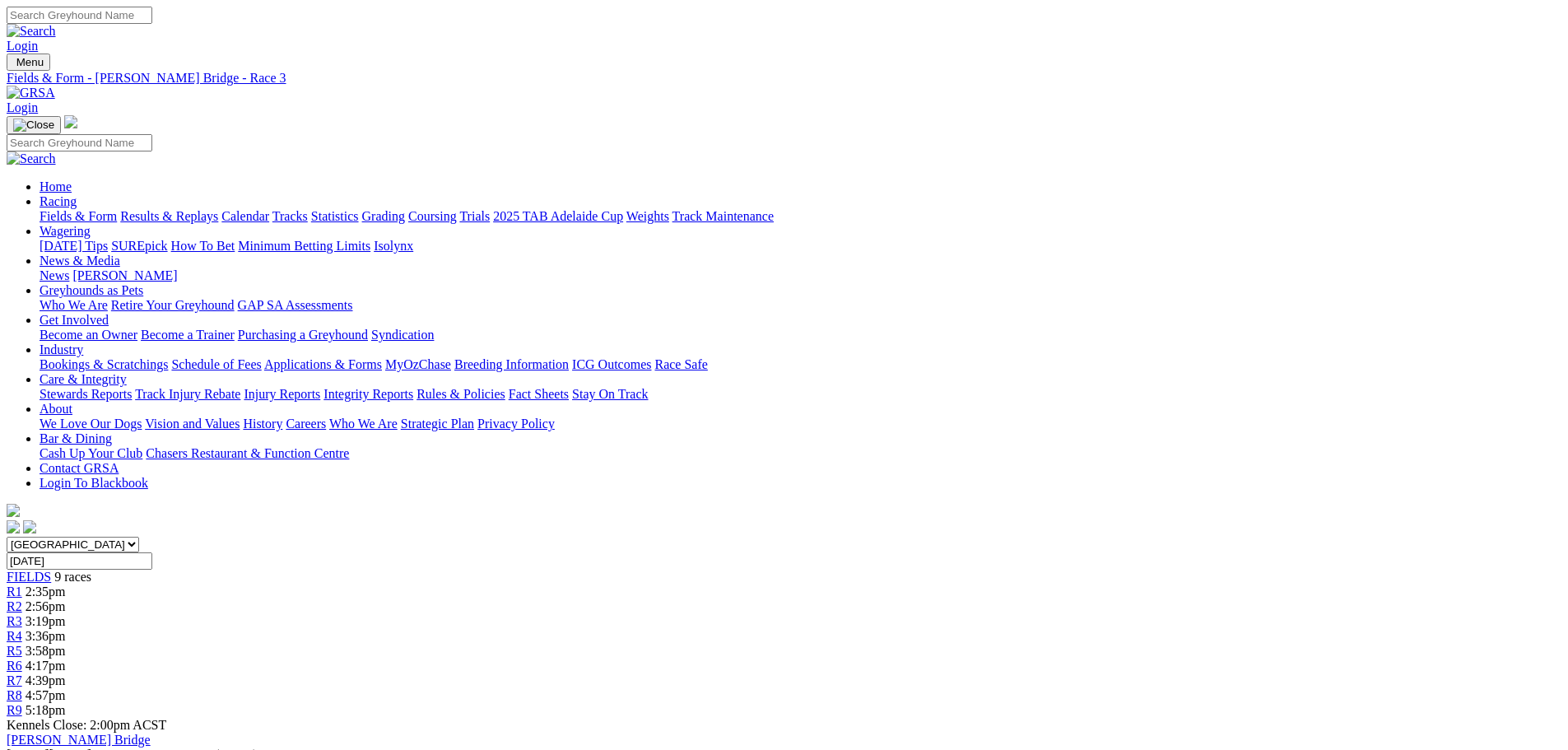
click at [770, 629] on div "R4 3:36pm" at bounding box center [783, 636] width 1554 height 15
click at [839, 644] on div "R5 3:58pm" at bounding box center [783, 651] width 1554 height 15
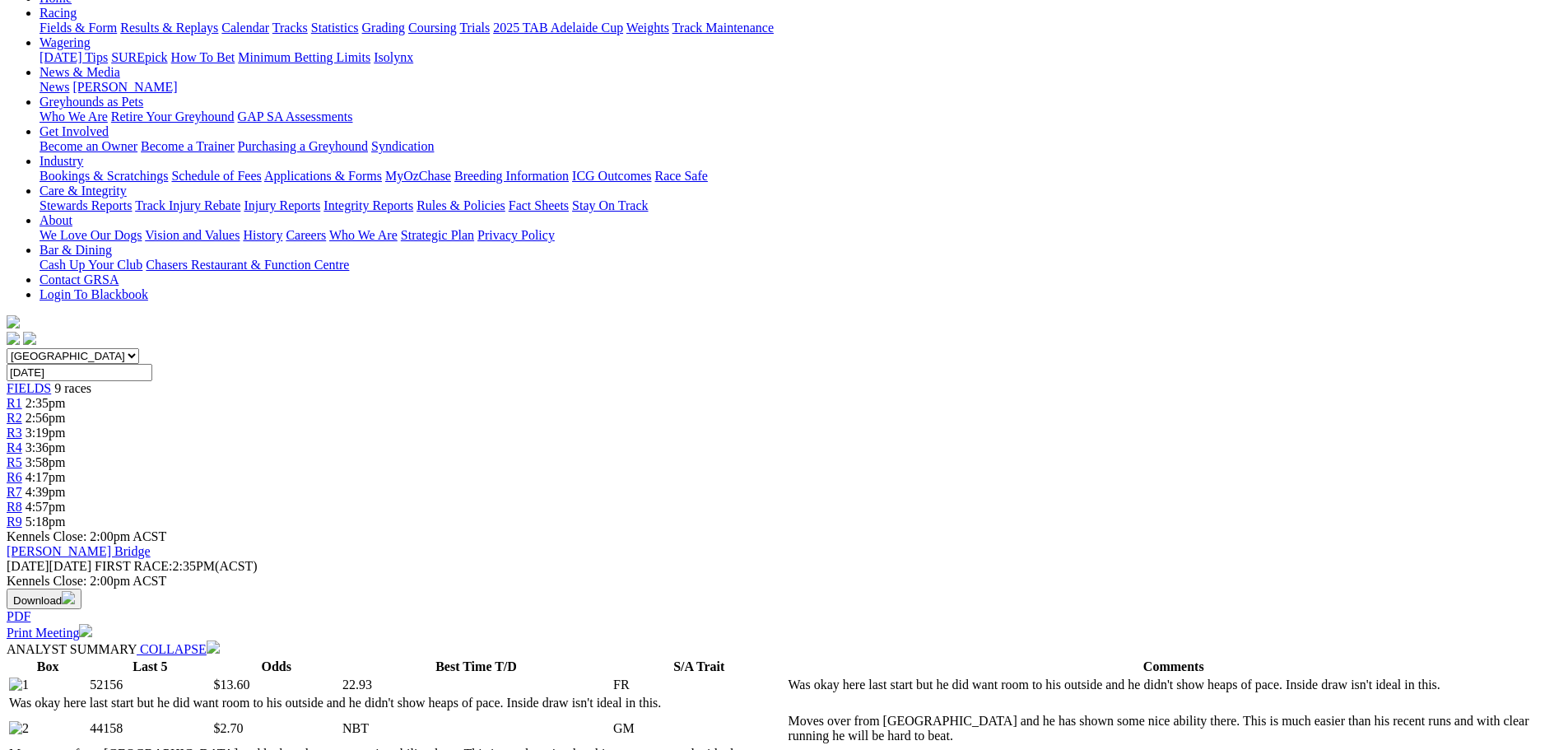
scroll to position [163, 0]
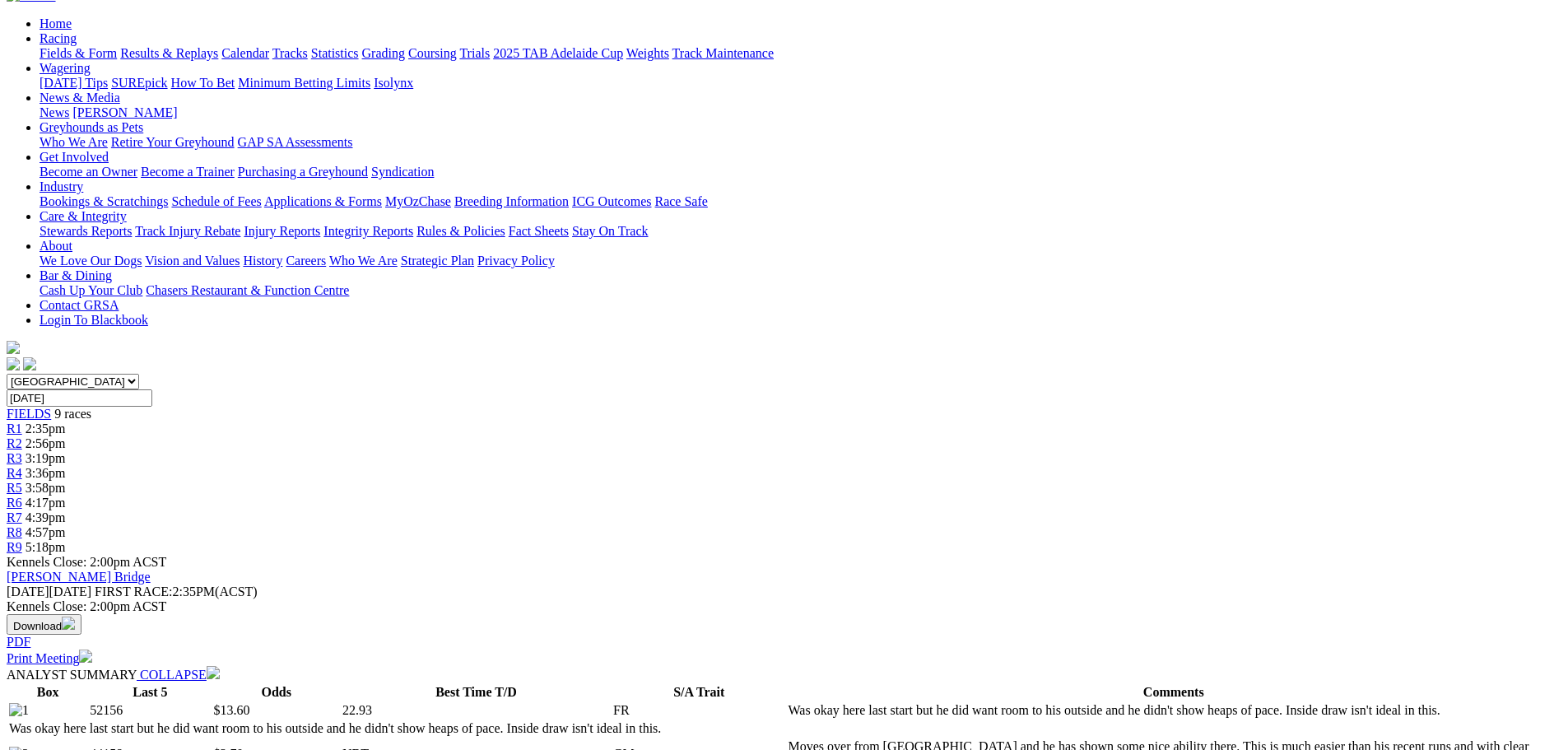
click at [66, 495] on span "4:17pm" at bounding box center [46, 502] width 40 height 14
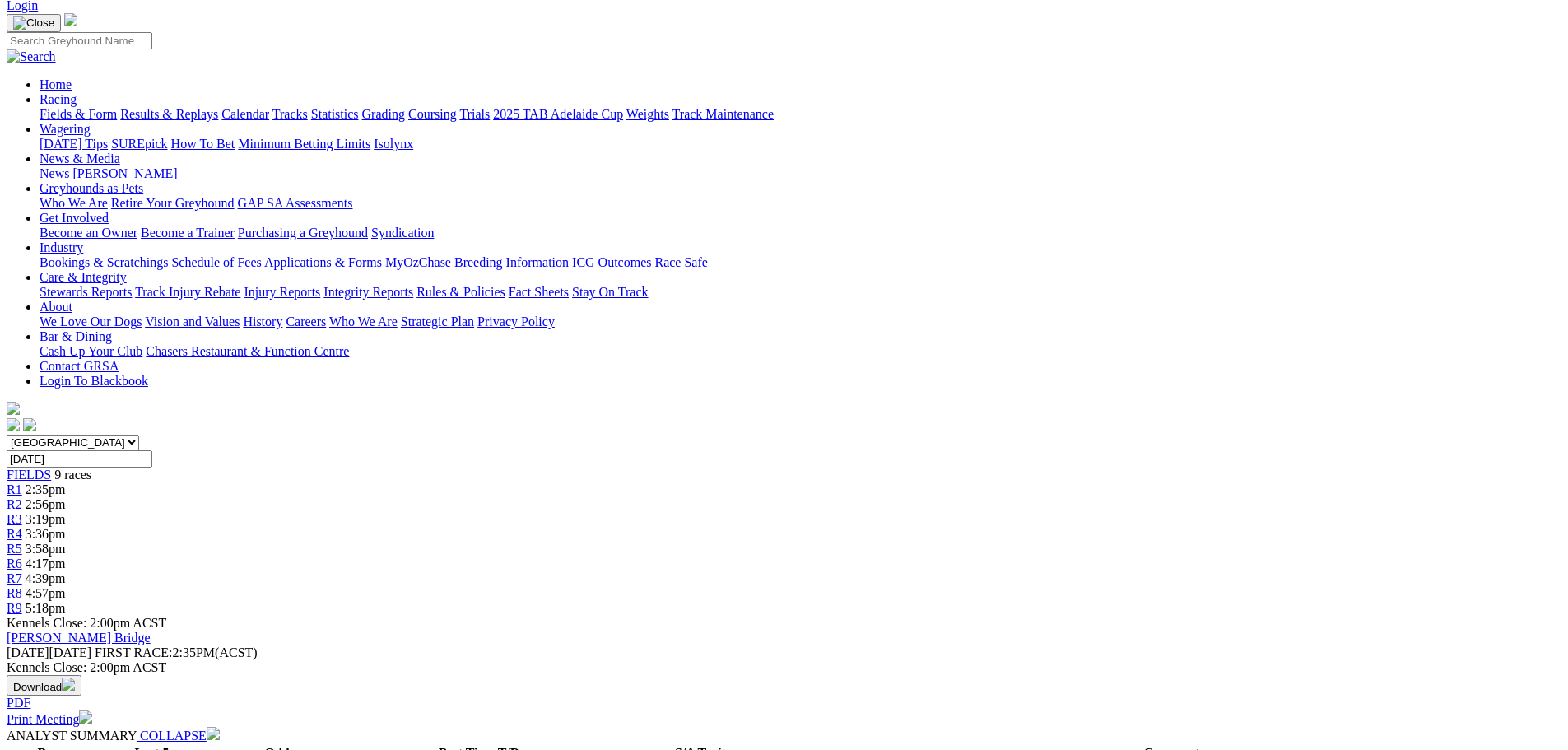
scroll to position [247, 0]
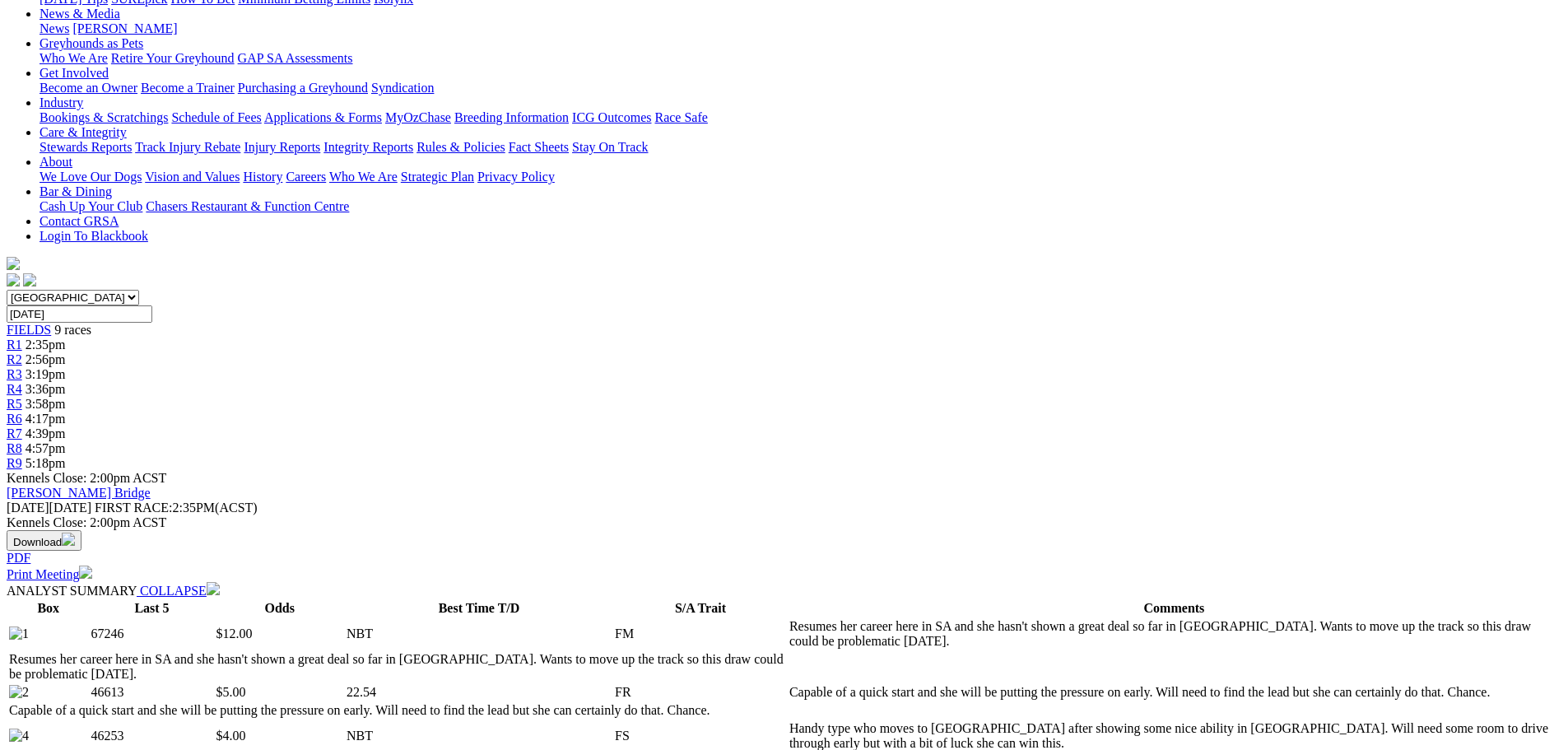
drag, startPoint x: 704, startPoint y: 302, endPoint x: 620, endPoint y: 293, distance: 84.5
click at [789, 720] on td "Handy type who moves to [GEOGRAPHIC_DATA] after showing some nice ability in [G…" at bounding box center [1174, 735] width 771 height 31
drag, startPoint x: 983, startPoint y: 355, endPoint x: 976, endPoint y: 350, distance: 8.6
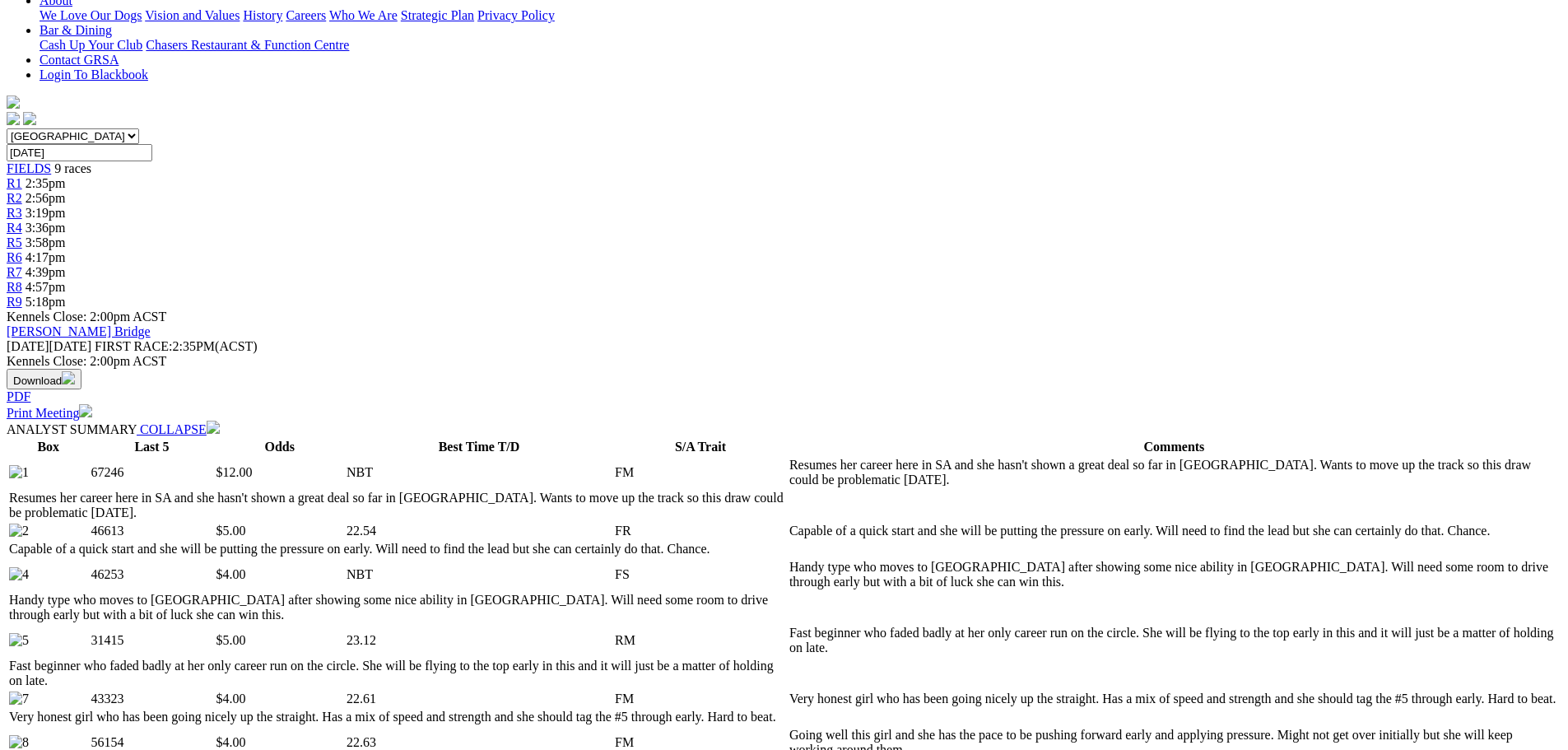
scroll to position [164, 0]
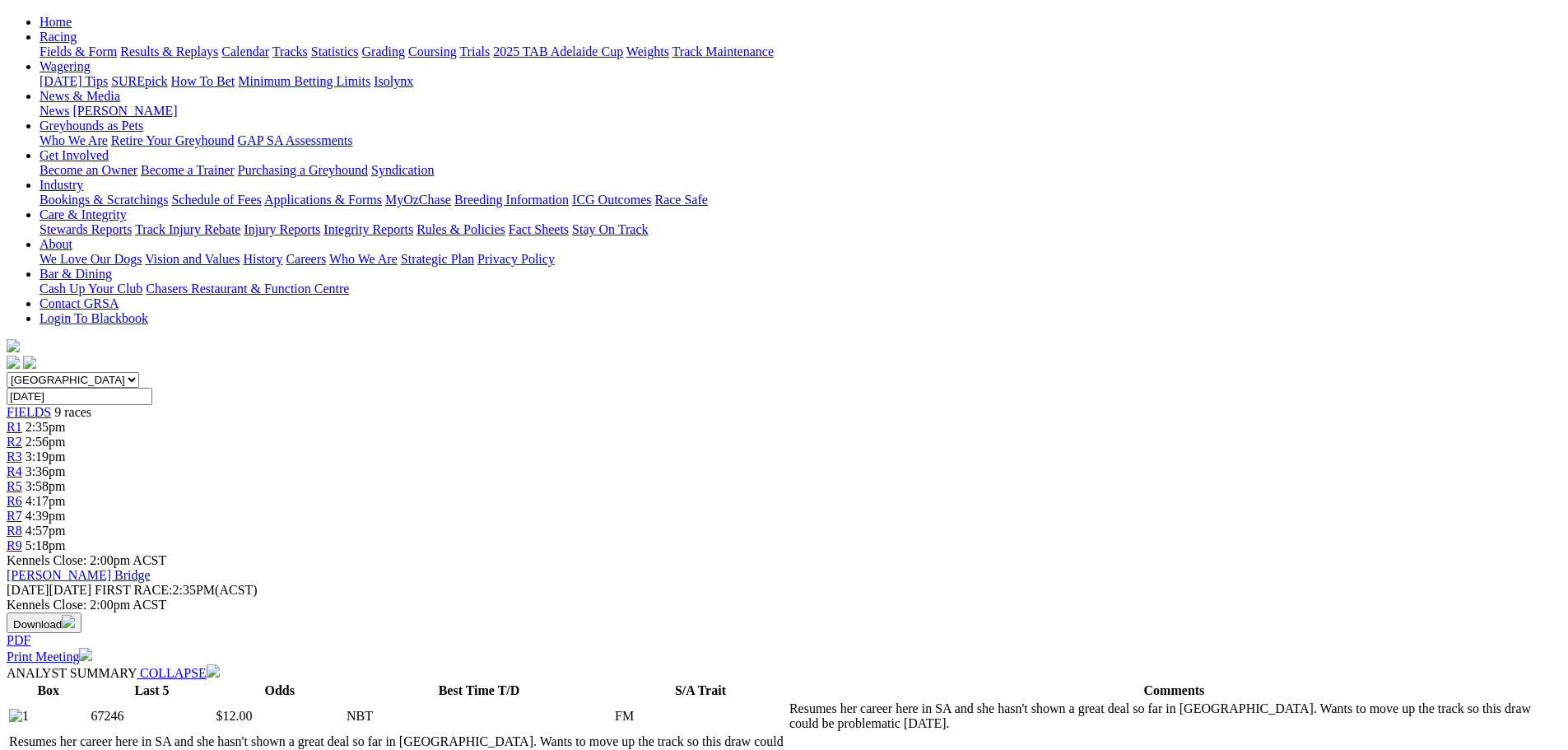
click at [22, 509] on link "R7" at bounding box center [14, 515] width 16 height 14
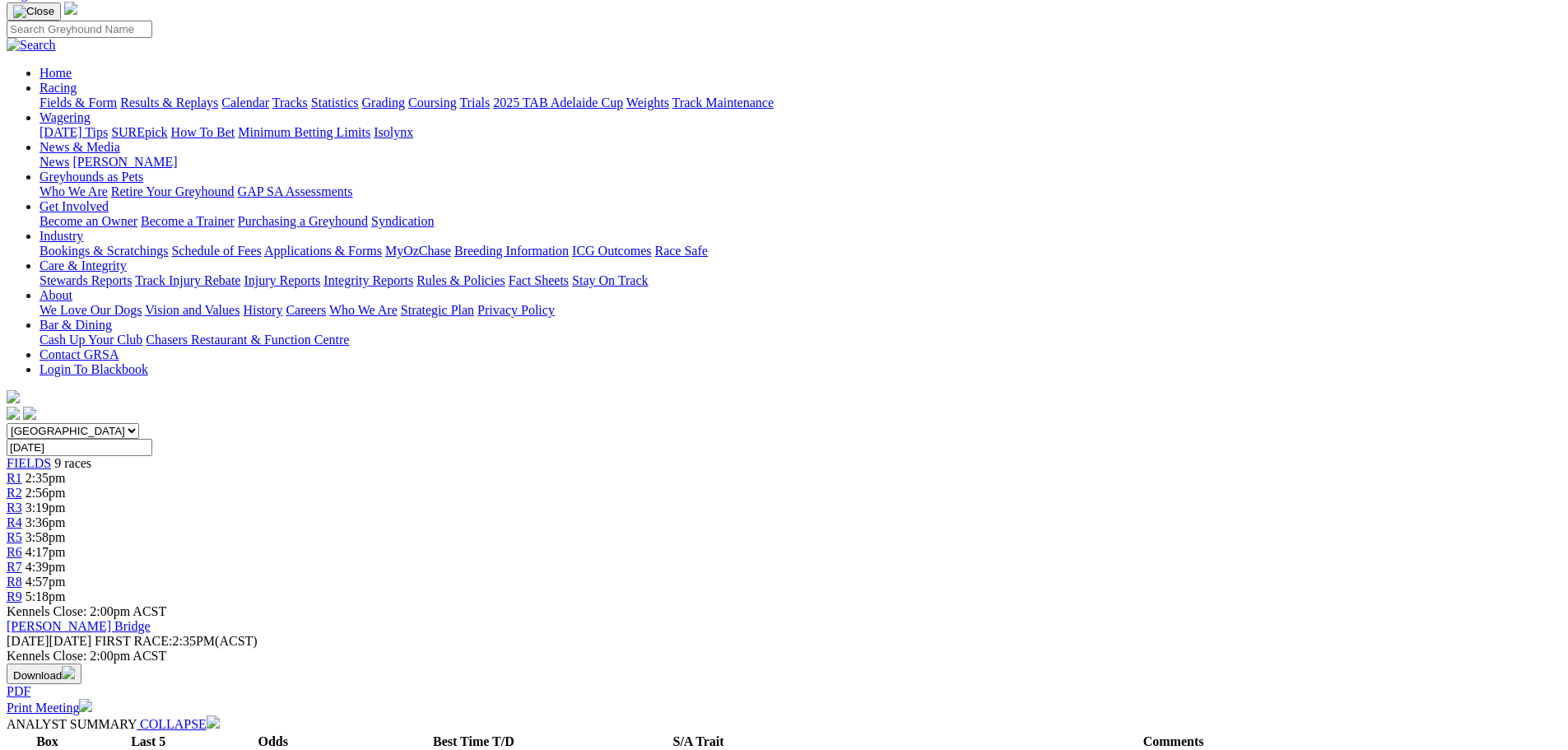
scroll to position [83, 0]
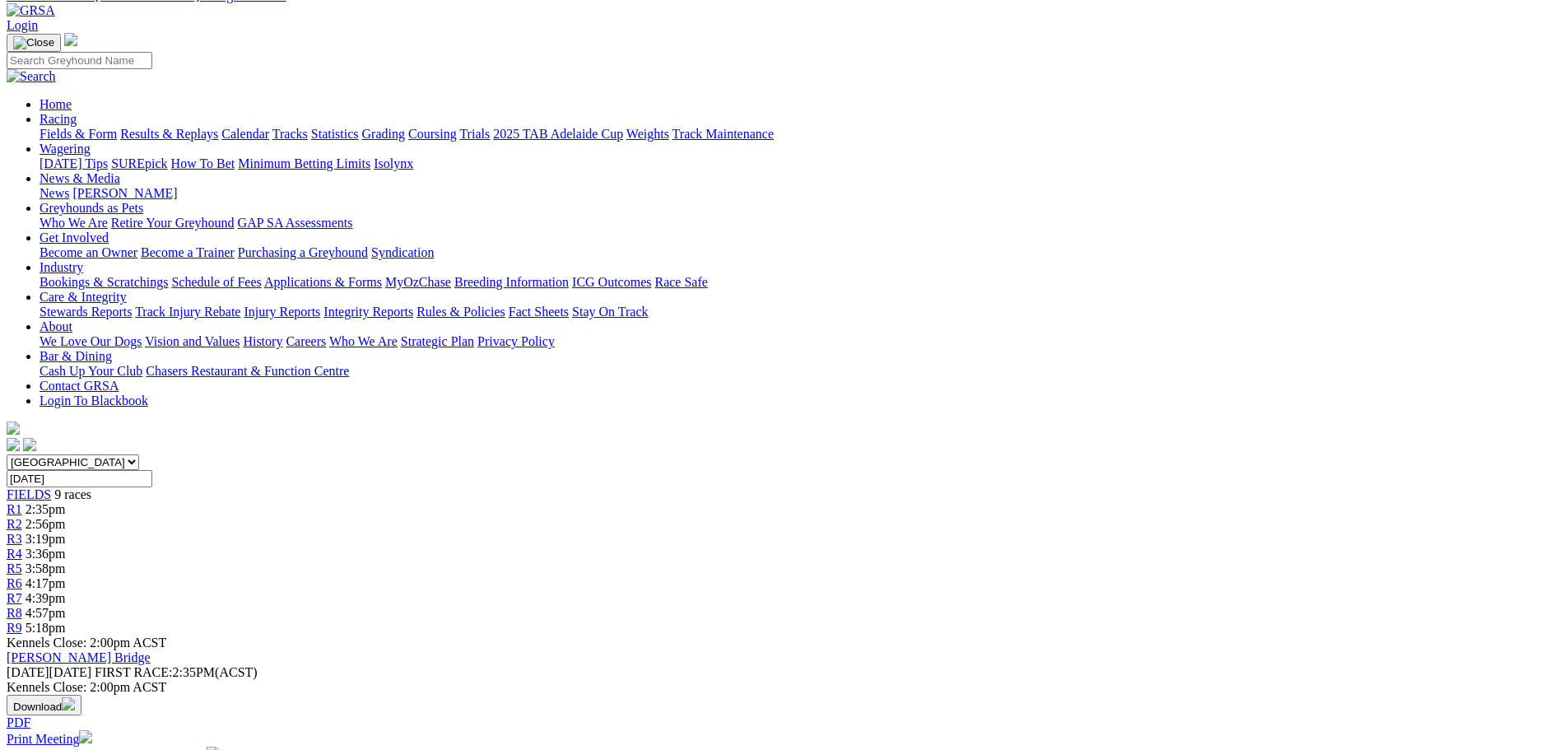
click at [66, 606] on span "4:57pm" at bounding box center [46, 612] width 40 height 14
